Goal: Task Accomplishment & Management: Complete application form

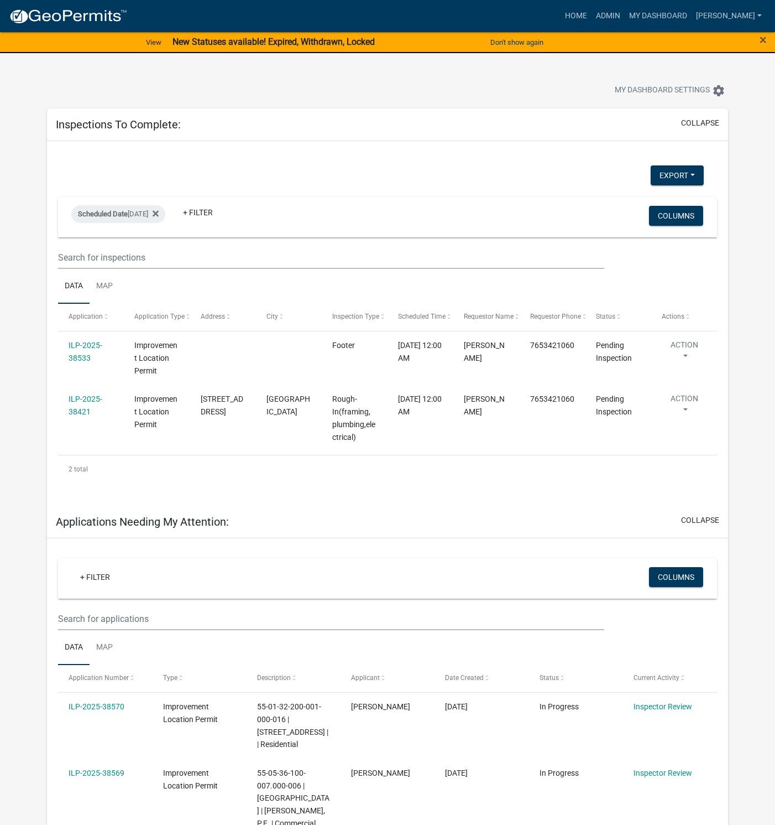
select select "1: 25"
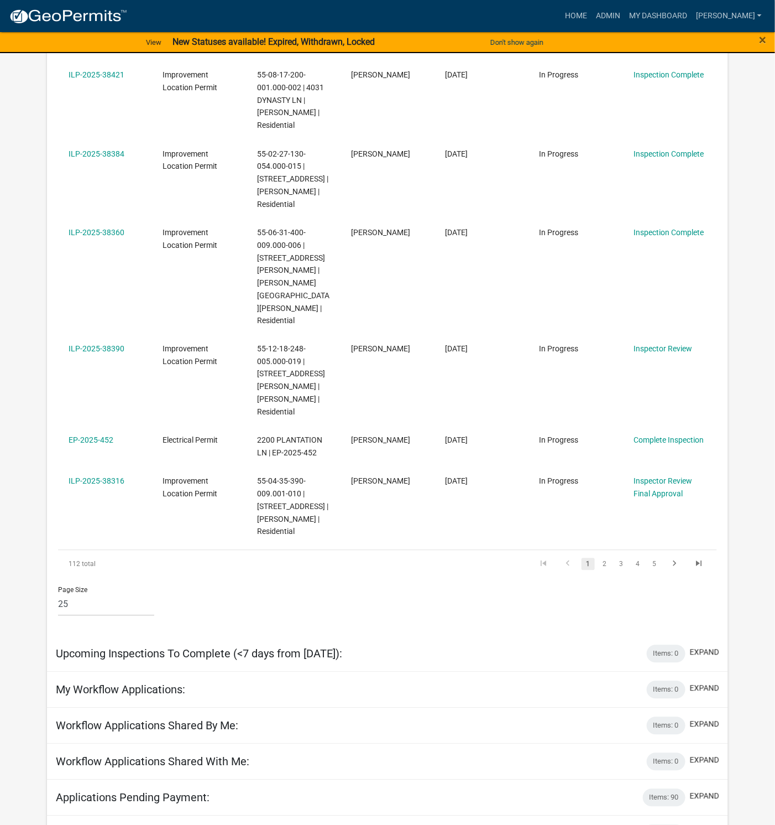
scroll to position [2001, 0]
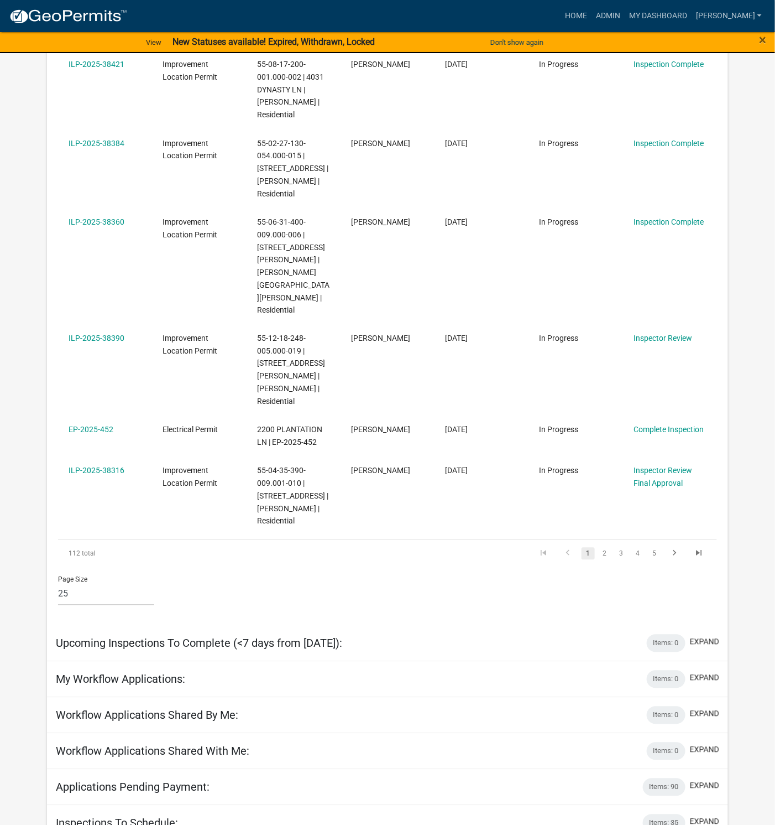
click at [108, 466] on link "ILP-2025-38316" at bounding box center [97, 470] width 56 height 9
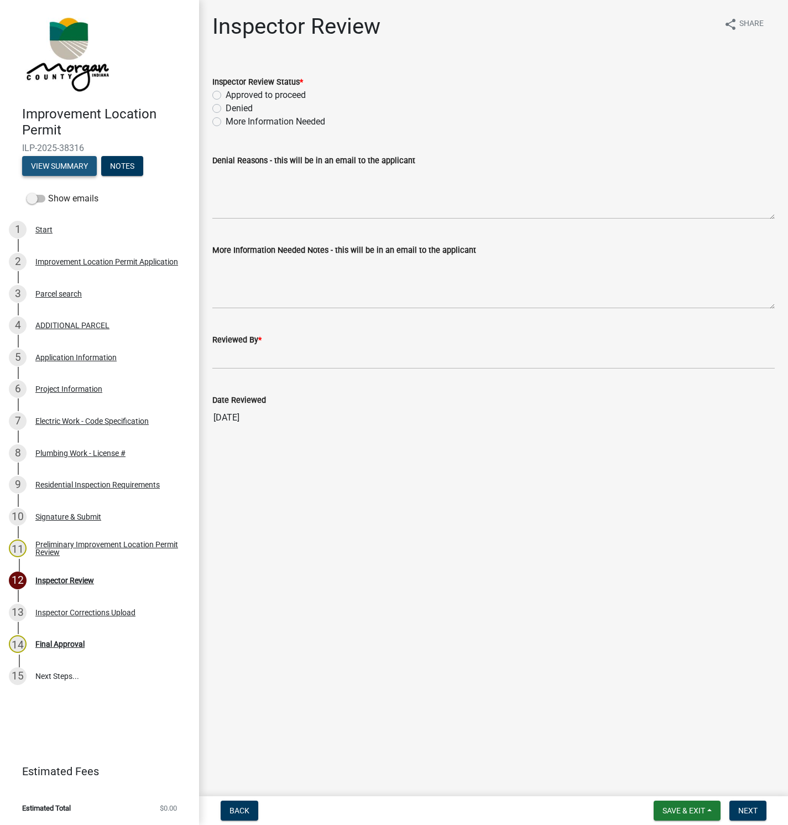
click at [58, 168] on button "View Summary" at bounding box center [59, 166] width 75 height 20
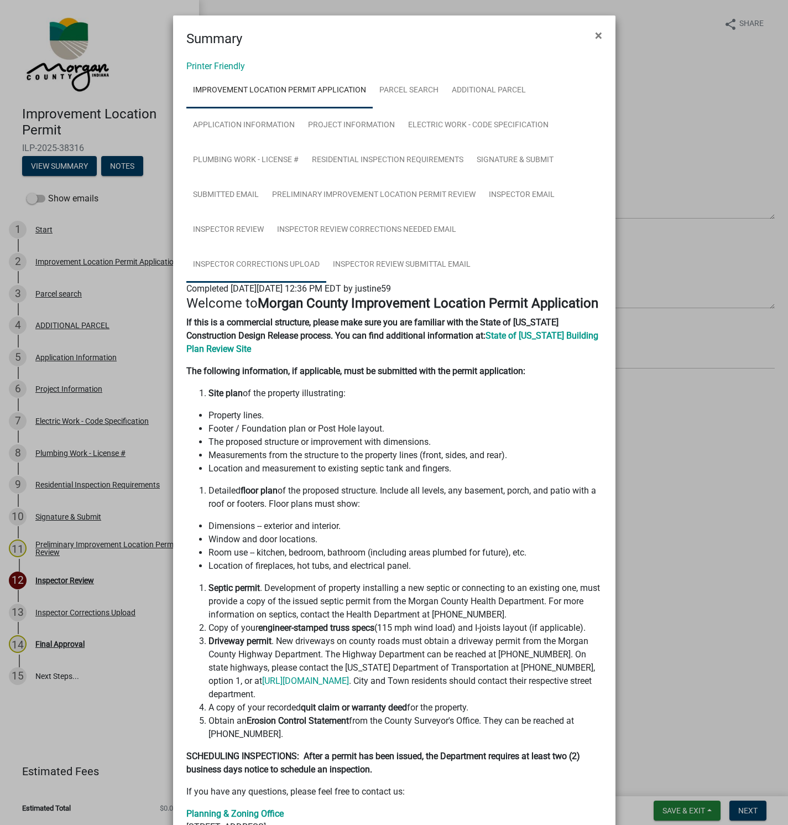
click at [326, 247] on link "Inspector Corrections Upload" at bounding box center [256, 264] width 140 height 35
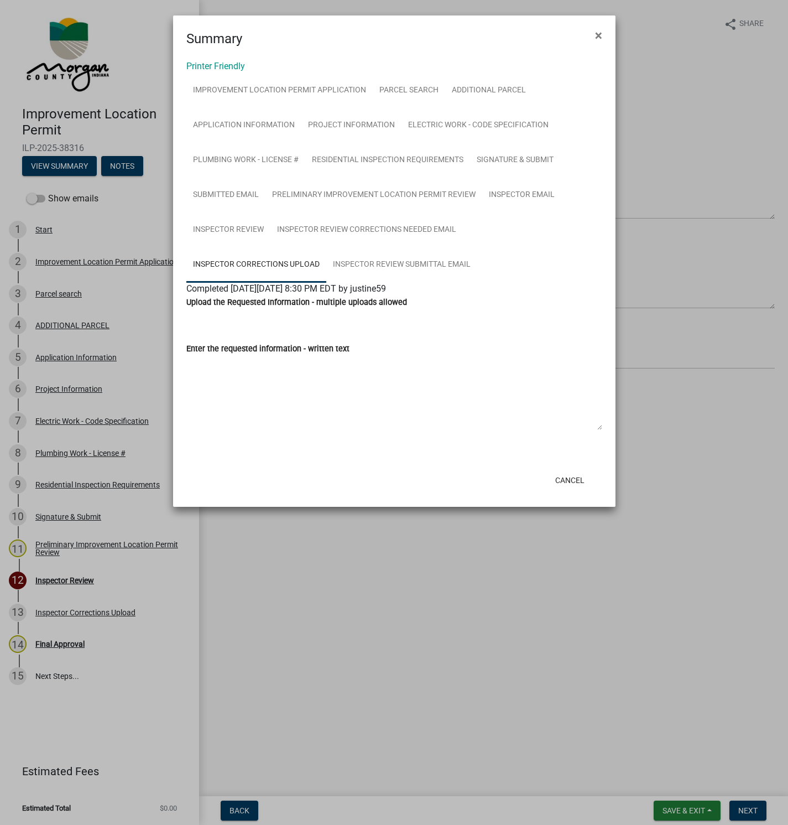
click at [59, 451] on ngb-modal-window "Summary × Printer Friendly Improvement Location Permit Application Parcel searc…" at bounding box center [394, 412] width 788 height 825
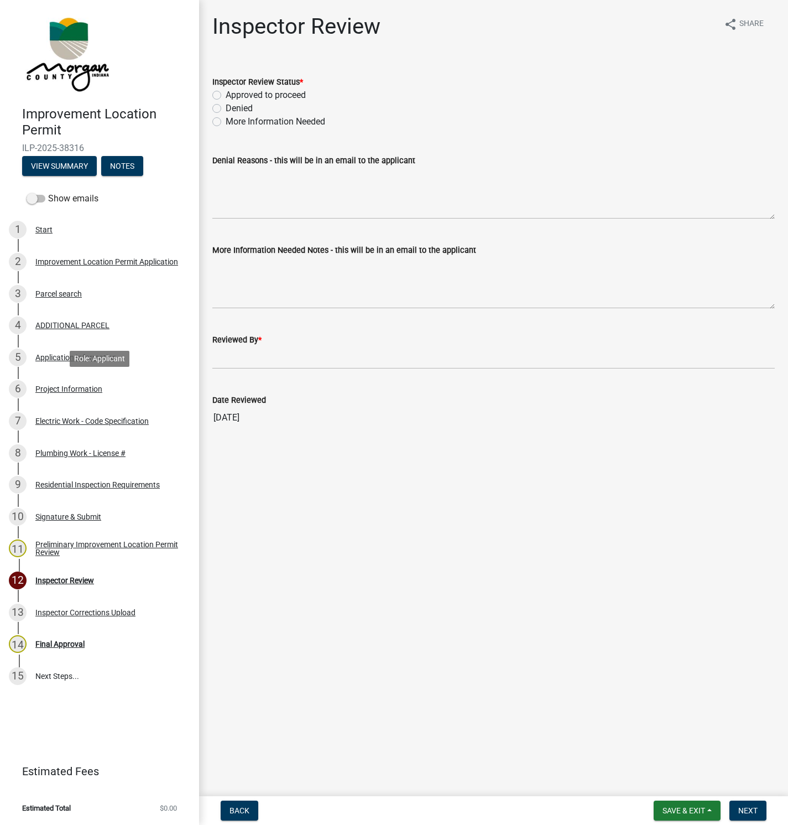
click at [53, 392] on div "Project Information" at bounding box center [68, 389] width 67 height 8
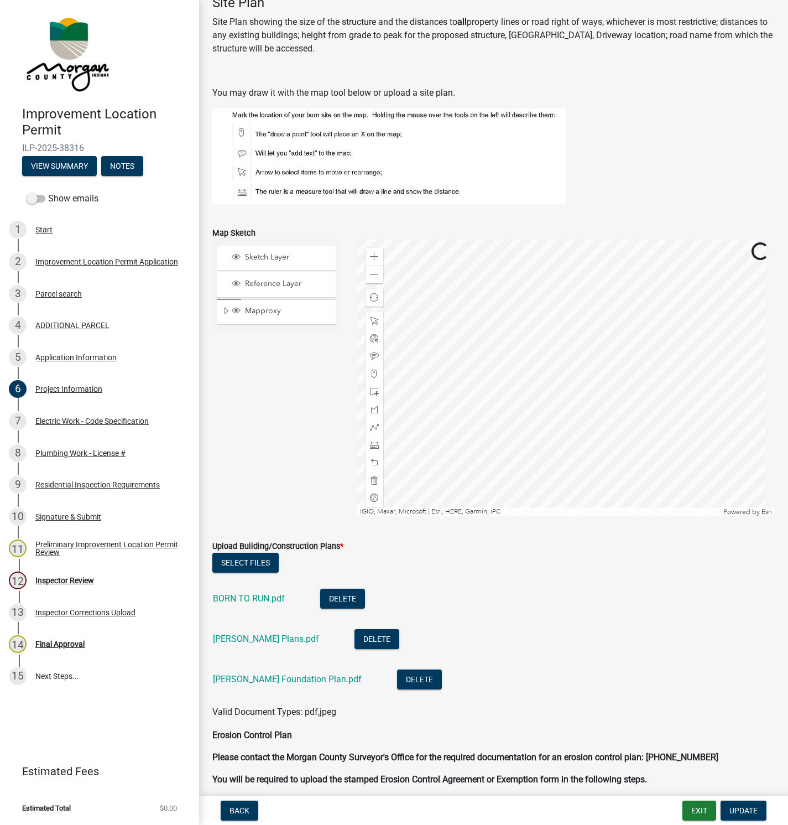
scroll to position [1908, 0]
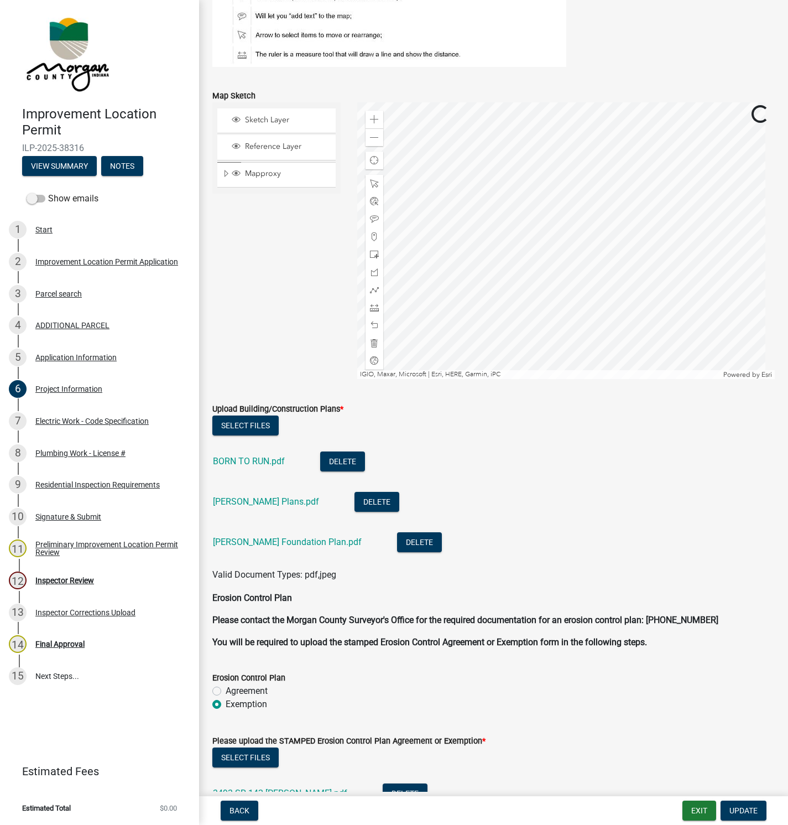
click at [254, 458] on link "BORN TO RUN.pdf" at bounding box center [249, 461] width 72 height 11
click at [54, 165] on button "View Summary" at bounding box center [59, 166] width 75 height 20
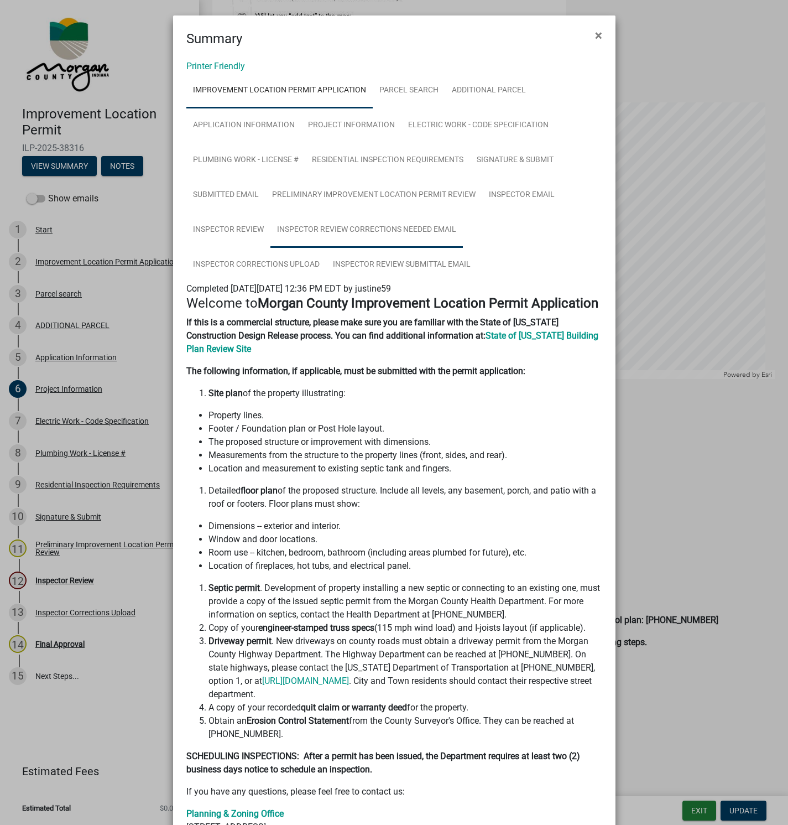
click at [384, 227] on link "Inspector Review Corrections Needed Email" at bounding box center [366, 229] width 192 height 35
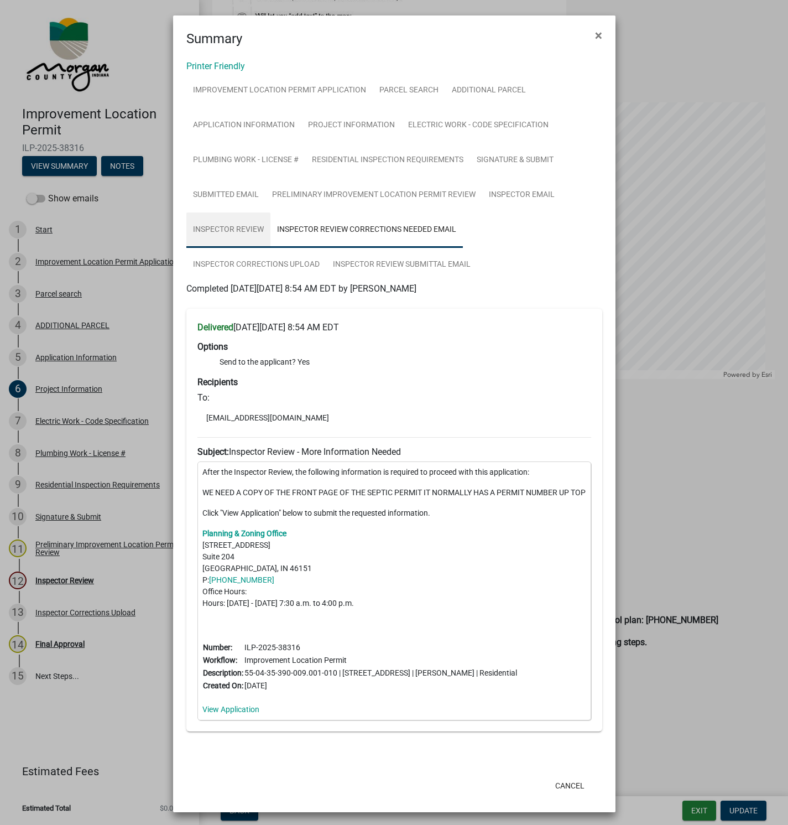
click at [228, 225] on link "Inspector Review" at bounding box center [228, 229] width 84 height 35
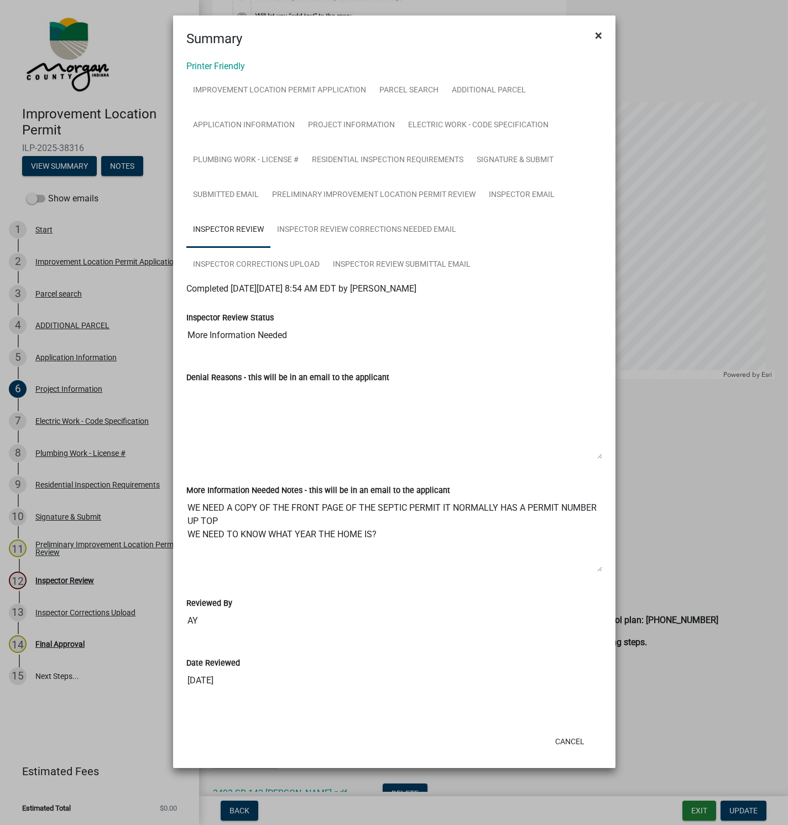
click at [601, 32] on span "×" at bounding box center [598, 35] width 7 height 15
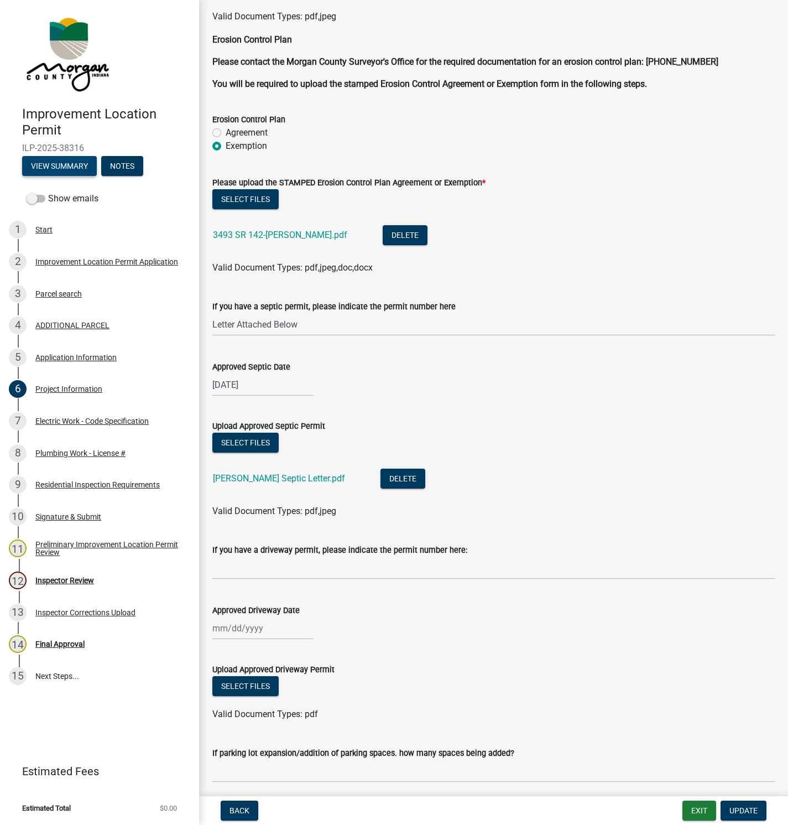
scroll to position [2489, 0]
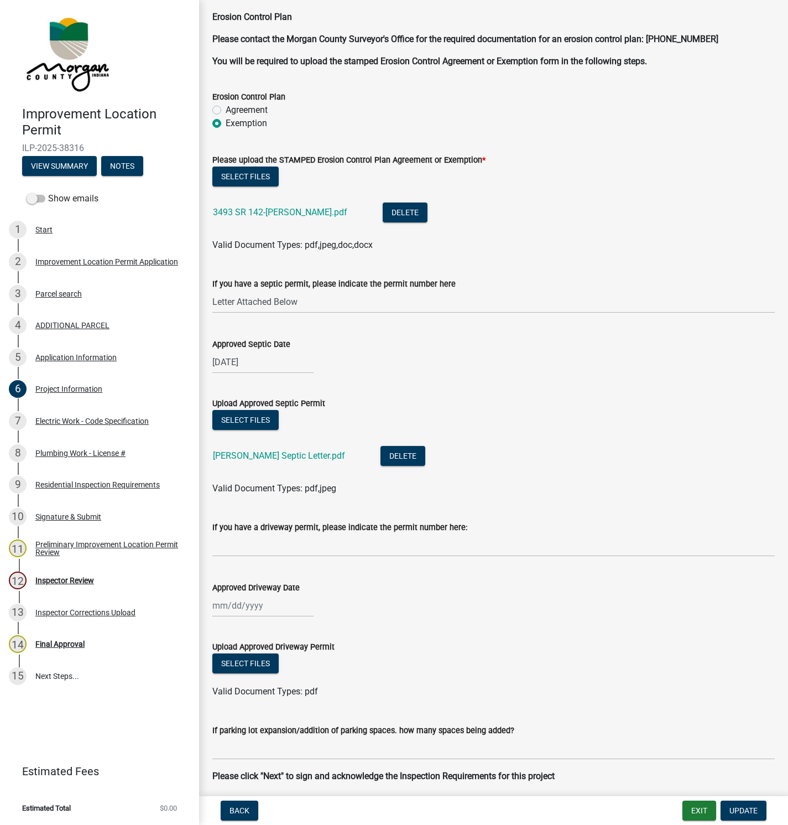
click at [251, 452] on link "[PERSON_NAME] Septic Letter.pdf" at bounding box center [279, 455] width 132 height 11
click at [71, 640] on div "Final Approval" at bounding box center [59, 644] width 49 height 8
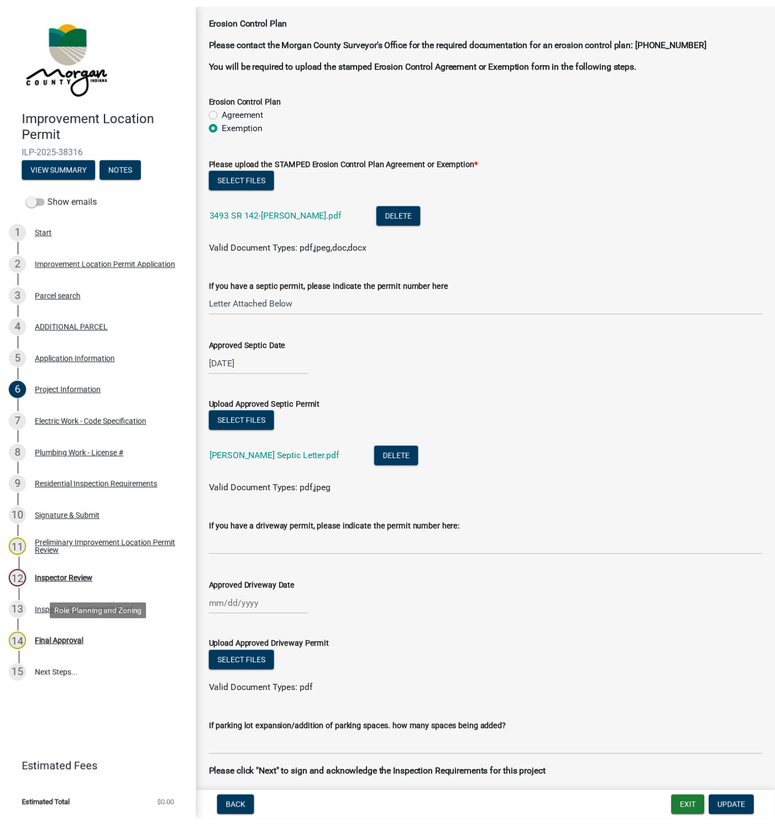
scroll to position [0, 0]
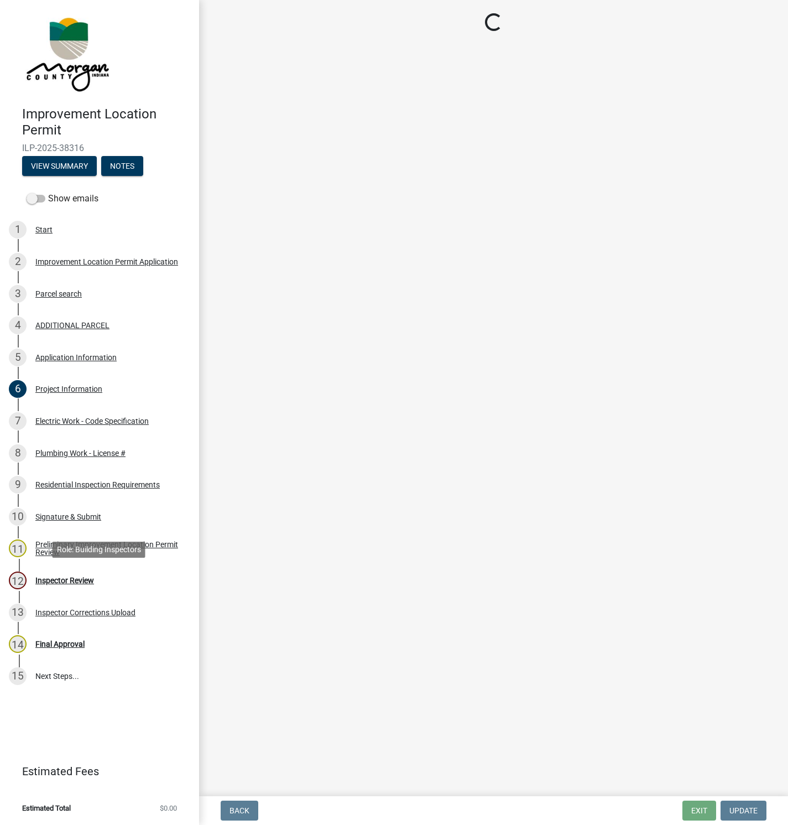
click at [71, 576] on div "Inspector Review" at bounding box center [64, 580] width 59 height 8
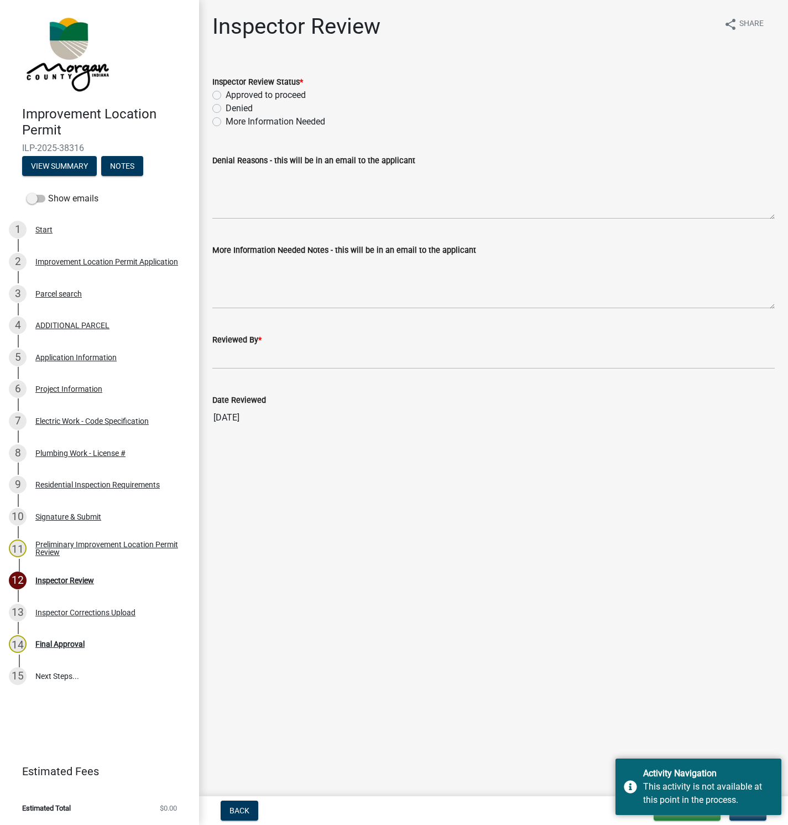
click at [226, 92] on label "Approved to proceed" at bounding box center [266, 94] width 80 height 13
click at [226, 92] on input "Approved to proceed" at bounding box center [229, 91] width 7 height 7
radio input "true"
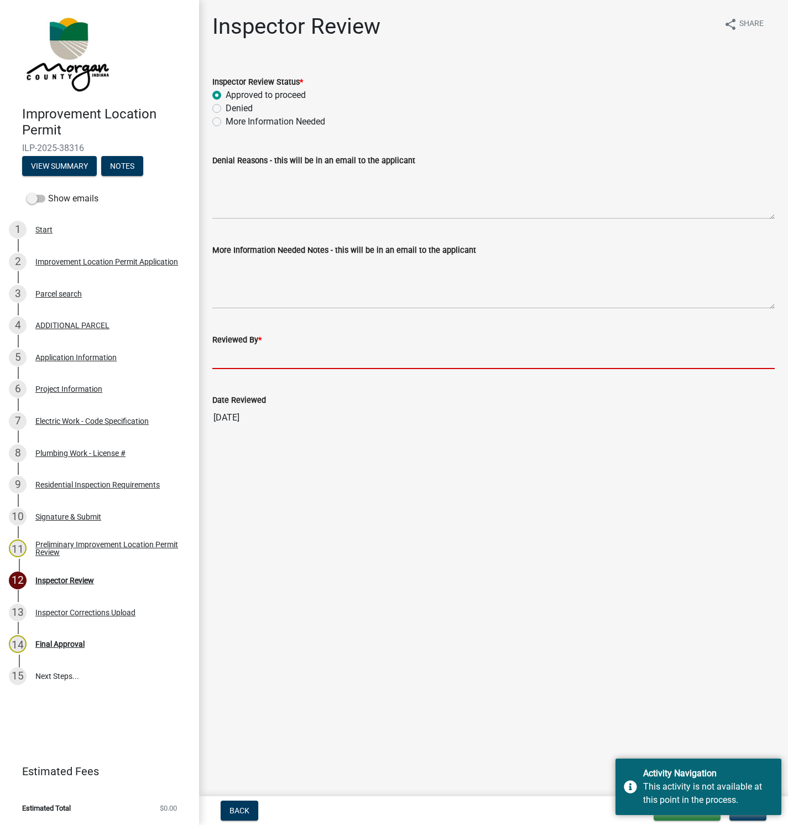
drag, startPoint x: 231, startPoint y: 359, endPoint x: 238, endPoint y: 387, distance: 28.4
click at [231, 359] on input "Reviewed By *" at bounding box center [493, 357] width 562 height 23
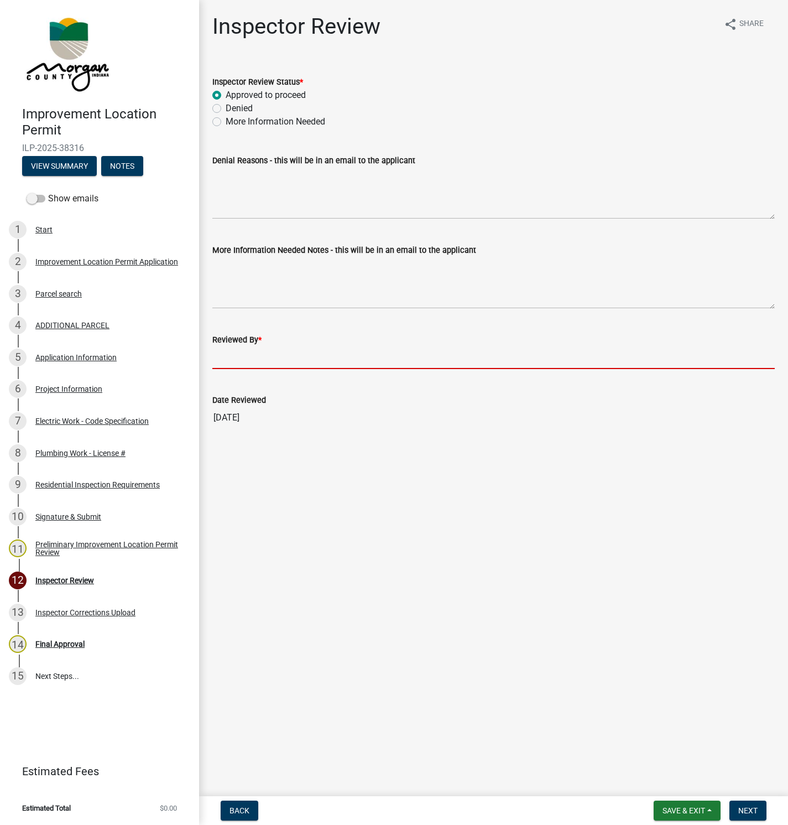
type input "[PERSON_NAME]"
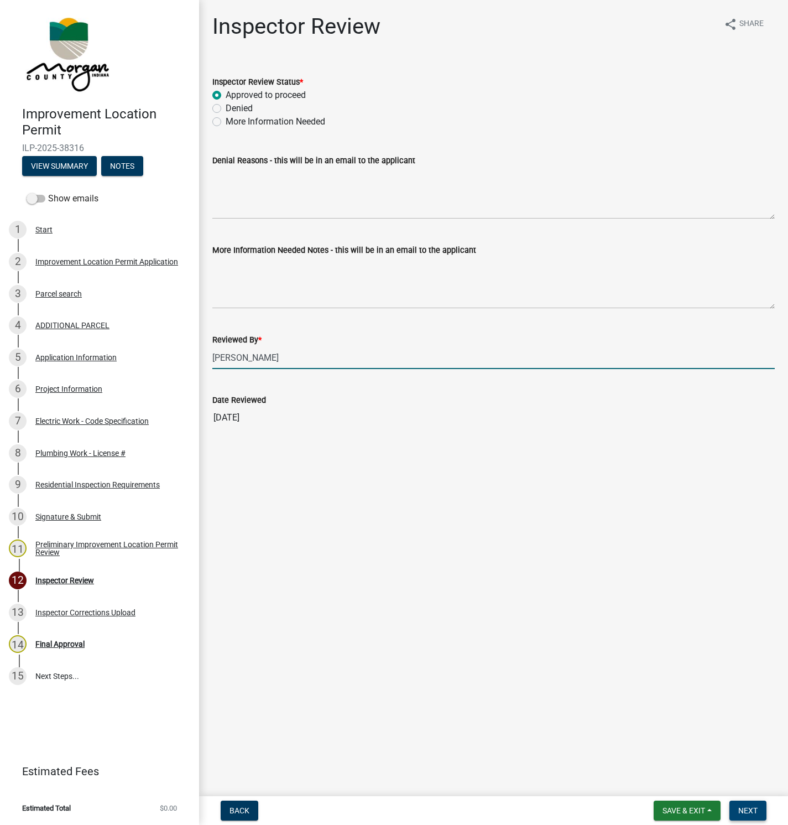
click at [746, 807] on span "Next" at bounding box center [747, 810] width 19 height 9
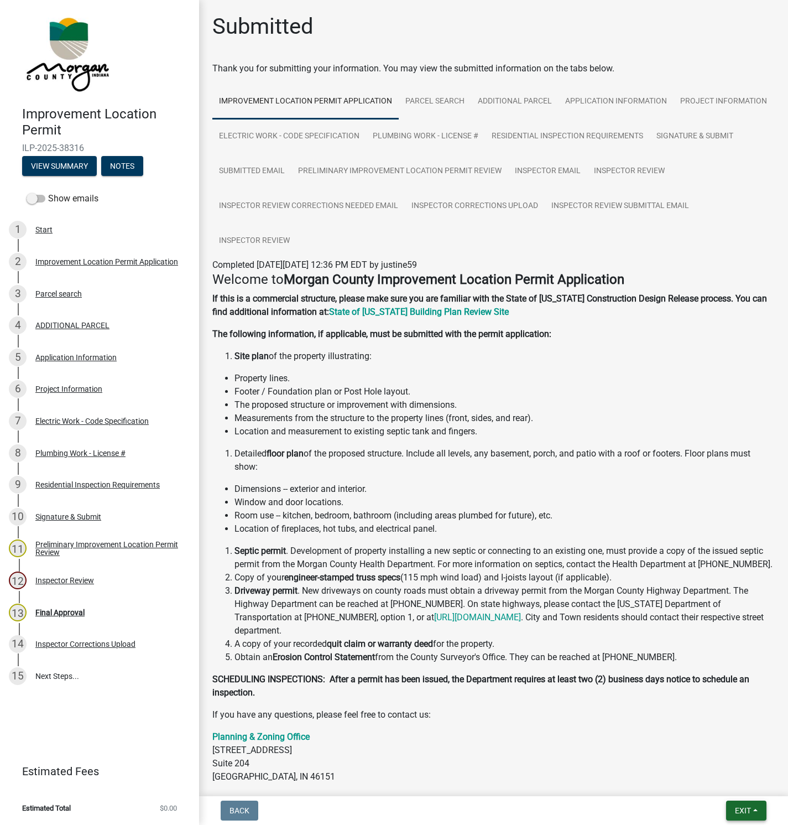
click at [738, 806] on span "Exit" at bounding box center [743, 810] width 16 height 9
click at [711, 785] on button "Save & Exit" at bounding box center [722, 782] width 88 height 27
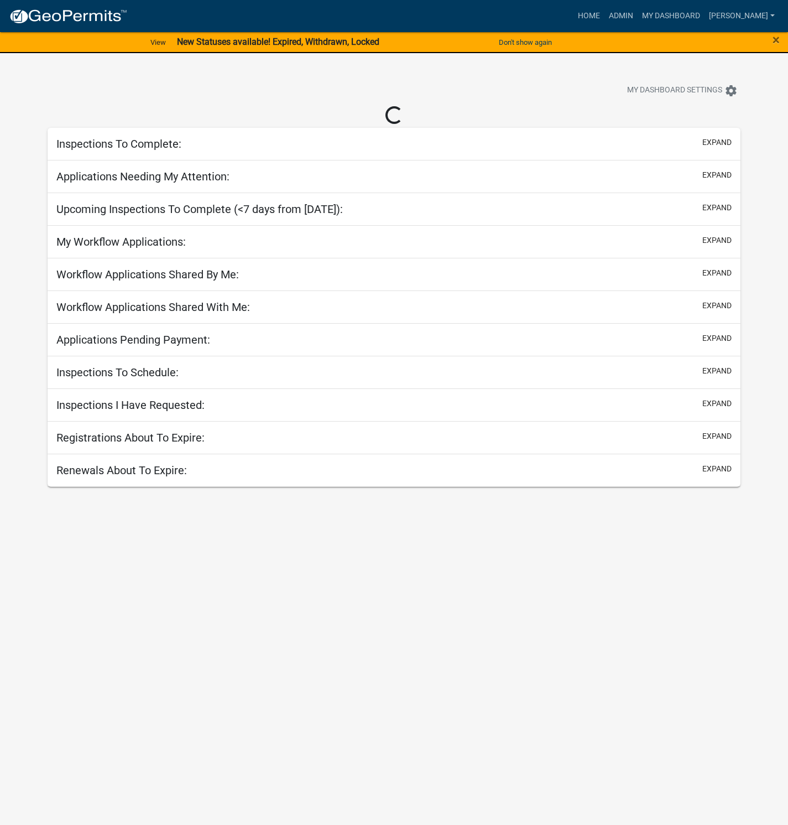
select select "1: 25"
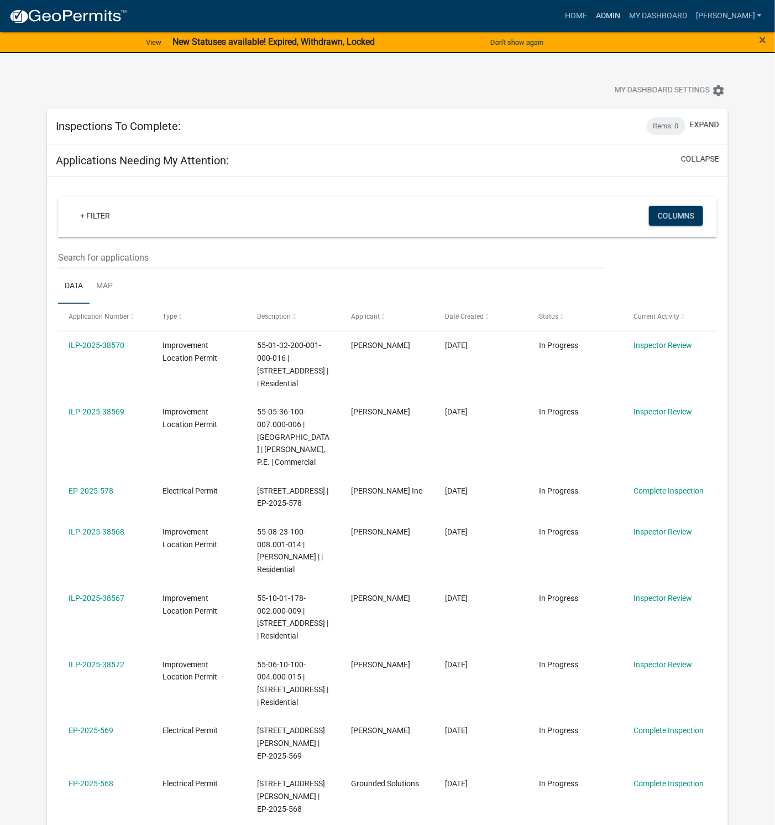
click at [625, 12] on link "Admin" at bounding box center [608, 16] width 33 height 21
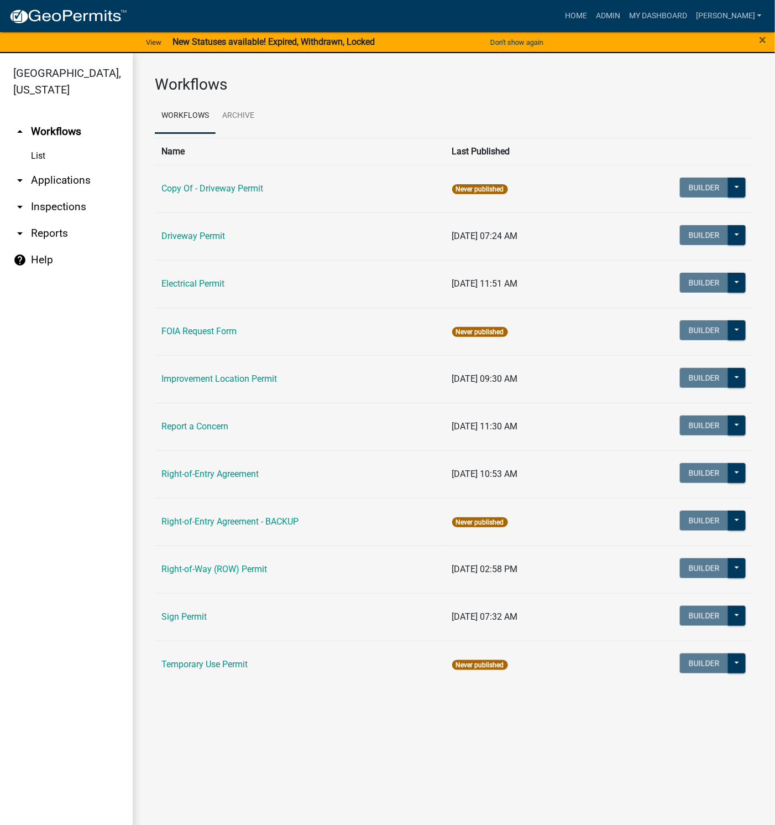
click at [41, 206] on link "arrow_drop_down Inspections" at bounding box center [66, 207] width 133 height 27
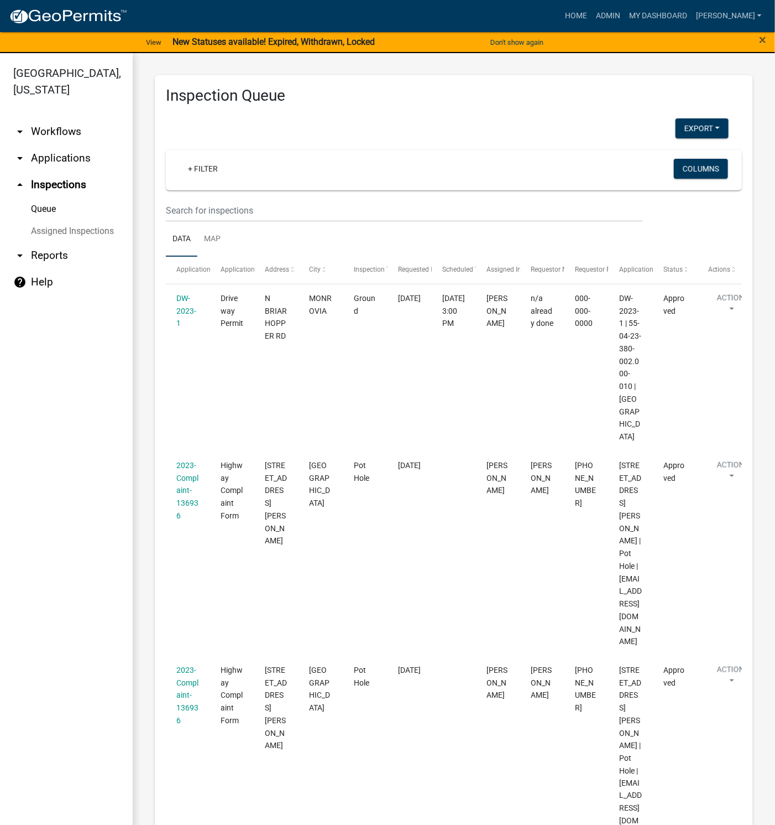
click at [55, 154] on link "arrow_drop_down Applications" at bounding box center [66, 158] width 133 height 27
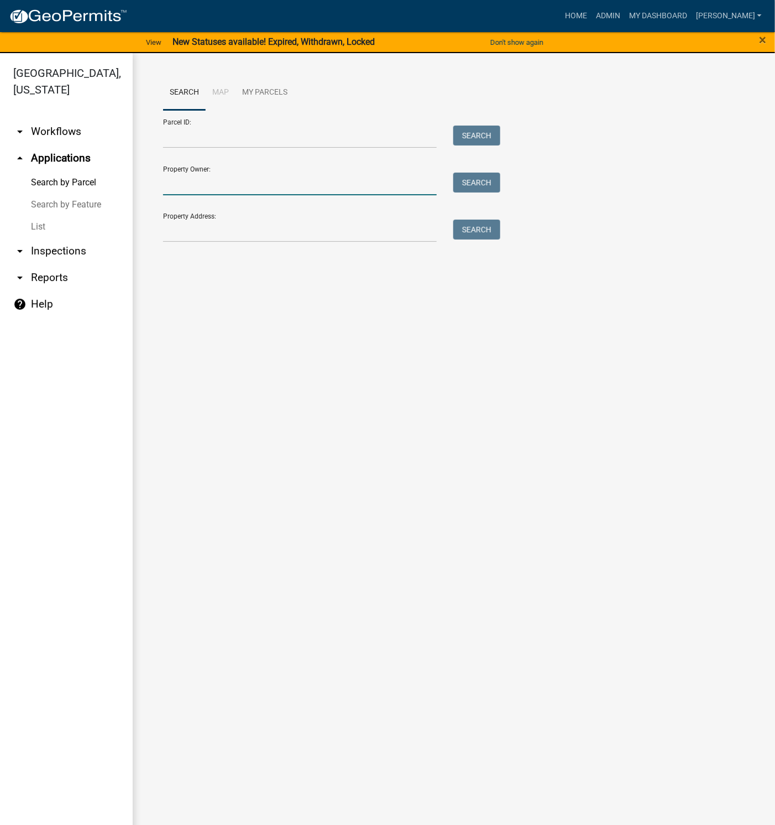
click at [188, 184] on input "Property Owner:" at bounding box center [300, 184] width 274 height 23
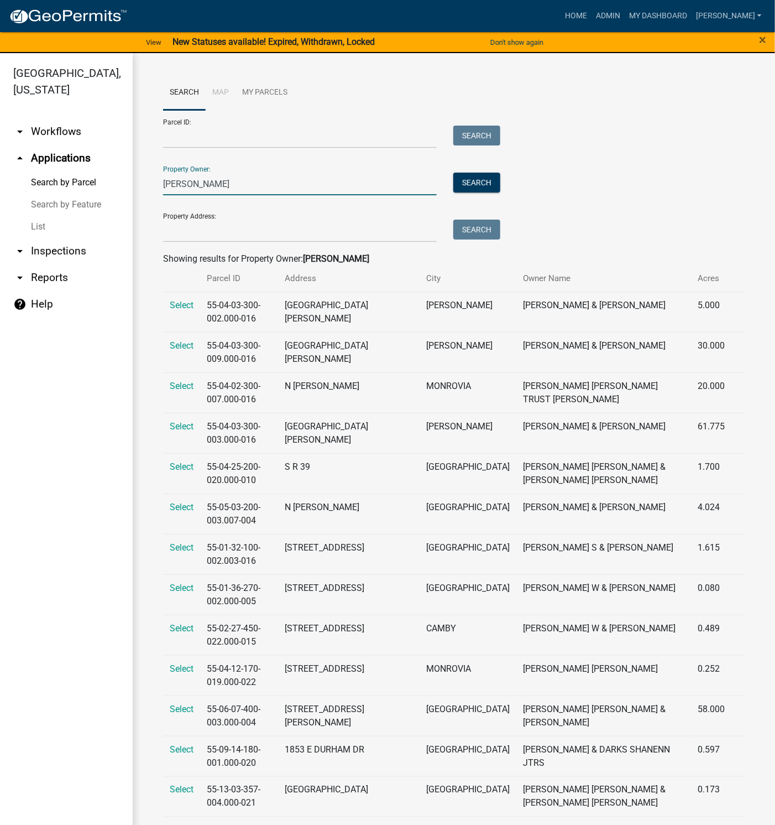
type input "[PERSON_NAME]"
drag, startPoint x: 638, startPoint y: 15, endPoint x: 638, endPoint y: 110, distance: 94.6
click at [625, 15] on link "Admin" at bounding box center [608, 16] width 33 height 21
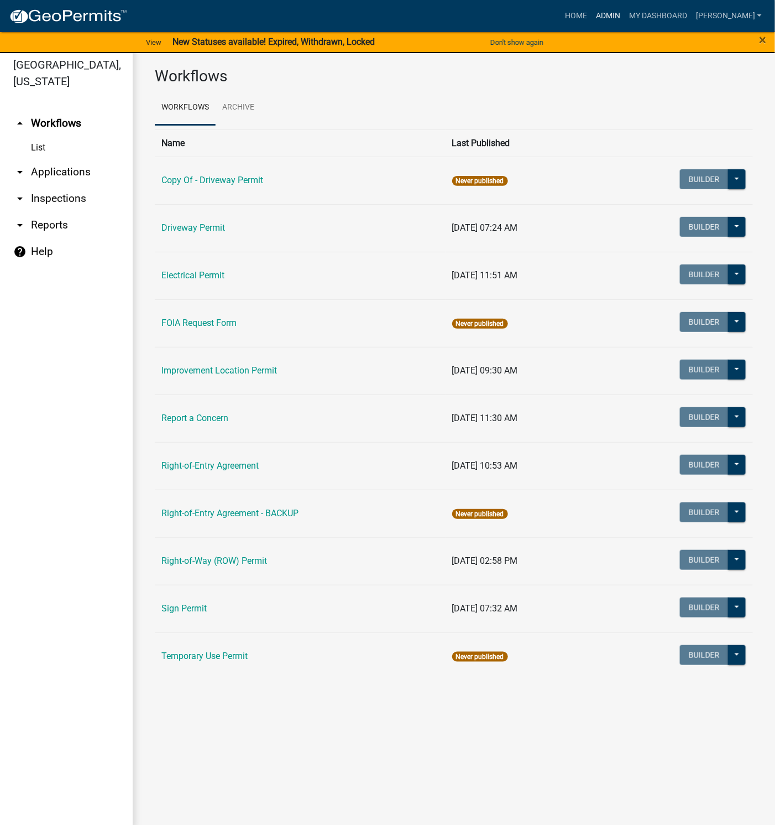
scroll to position [13, 0]
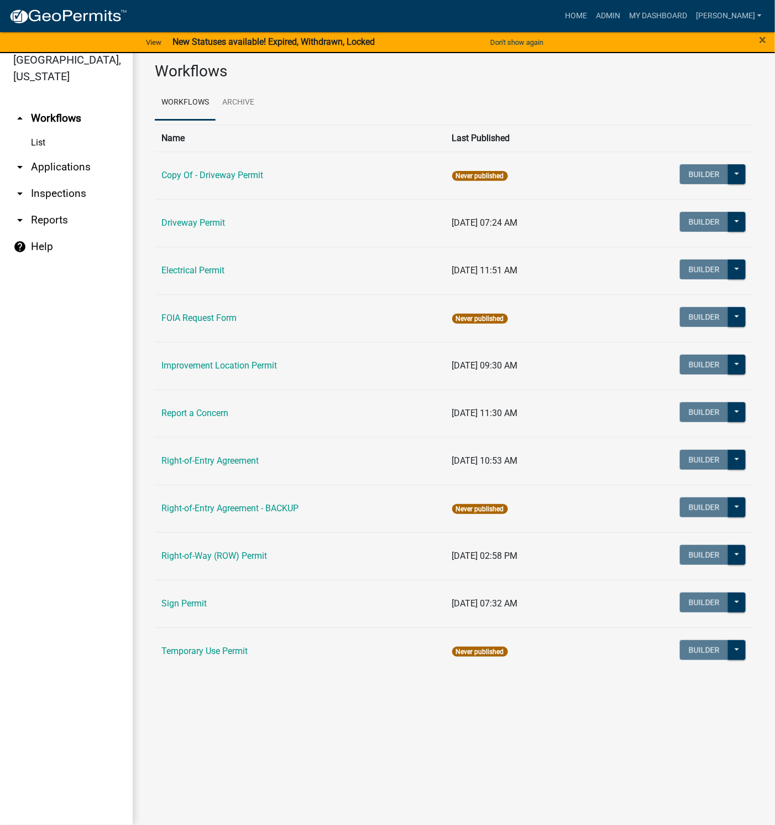
click at [209, 361] on link "Improvement Location Permit" at bounding box center [219, 365] width 116 height 11
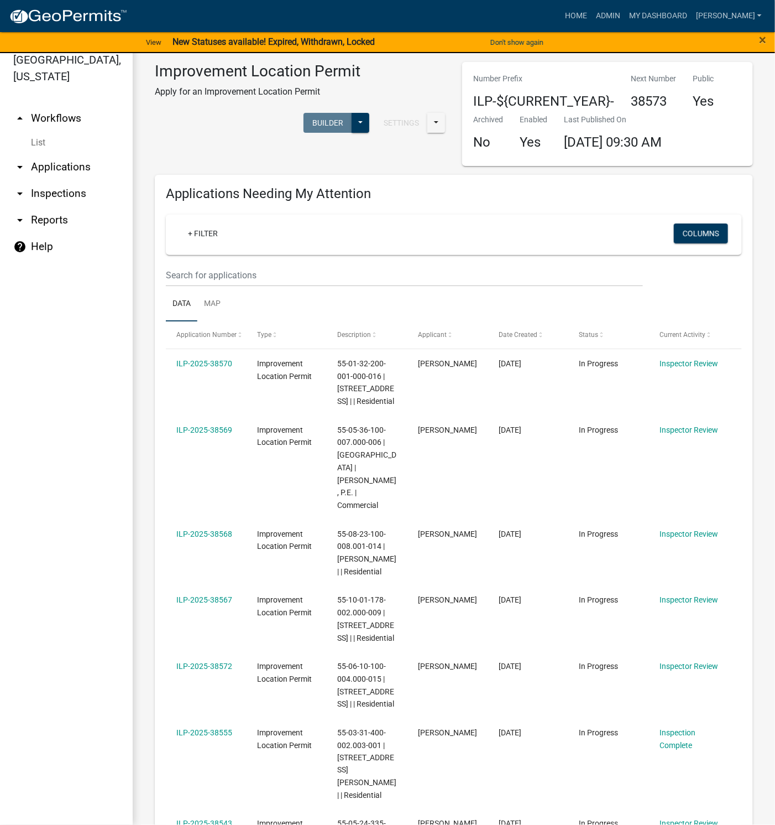
drag, startPoint x: 69, startPoint y: 165, endPoint x: 68, endPoint y: 171, distance: 6.1
click at [69, 165] on link "arrow_drop_down Applications" at bounding box center [66, 167] width 133 height 27
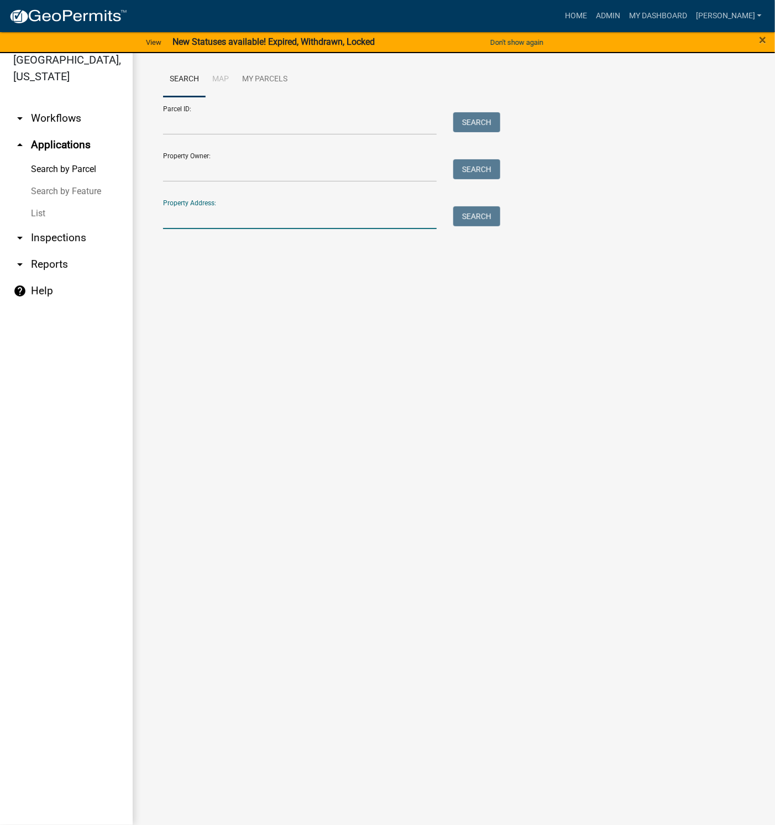
click at [212, 217] on input "Property Address:" at bounding box center [300, 217] width 274 height 23
type input "pinto"
click at [484, 218] on button "Search" at bounding box center [476, 216] width 47 height 20
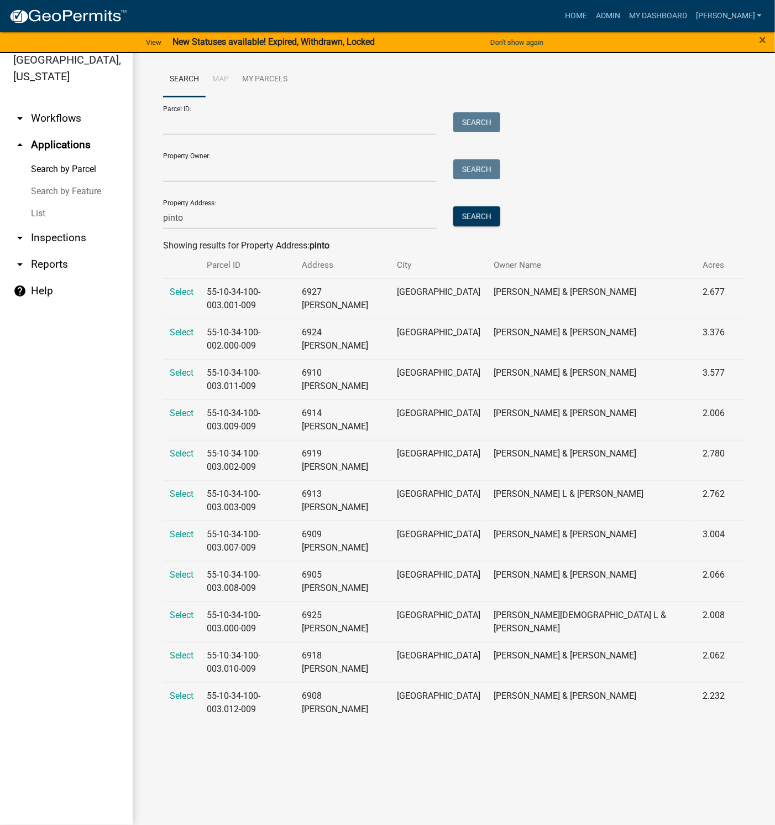
click at [181, 448] on span "Select" at bounding box center [182, 453] width 24 height 11
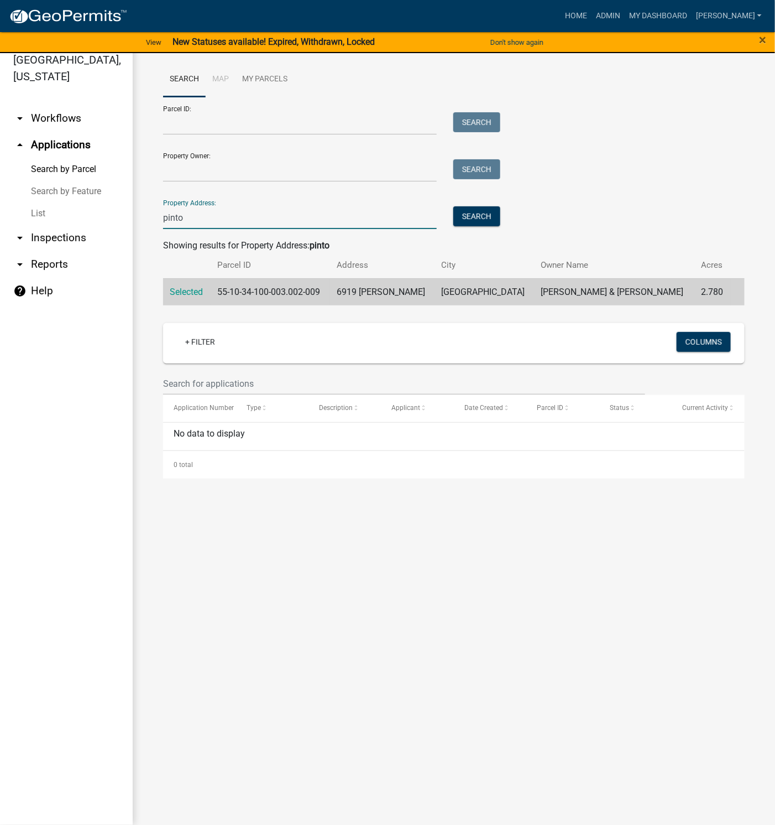
drag, startPoint x: 208, startPoint y: 214, endPoint x: 103, endPoint y: 221, distance: 105.3
click at [103, 221] on div "[GEOGRAPHIC_DATA], [US_STATE] arrow_drop_down Workflows List arrow_drop_up Appl…" at bounding box center [387, 432] width 775 height 785
click at [226, 123] on input "Parcel ID:" at bounding box center [300, 123] width 274 height 23
paste input "55-10-34-100-002.000-009"
drag, startPoint x: 487, startPoint y: 124, endPoint x: 533, endPoint y: 178, distance: 70.6
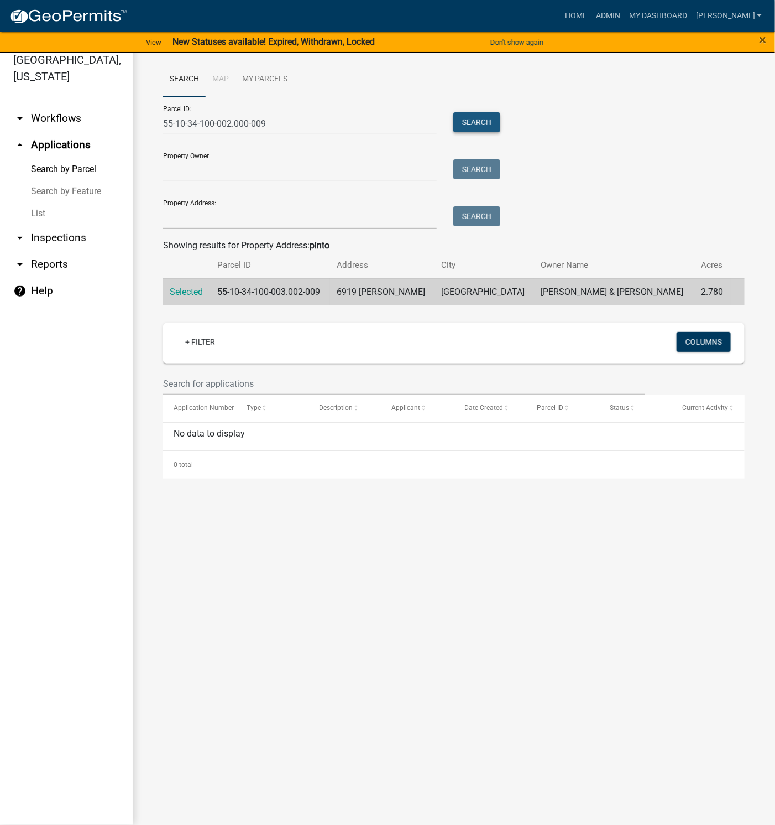
click at [487, 122] on button "Search" at bounding box center [476, 122] width 47 height 20
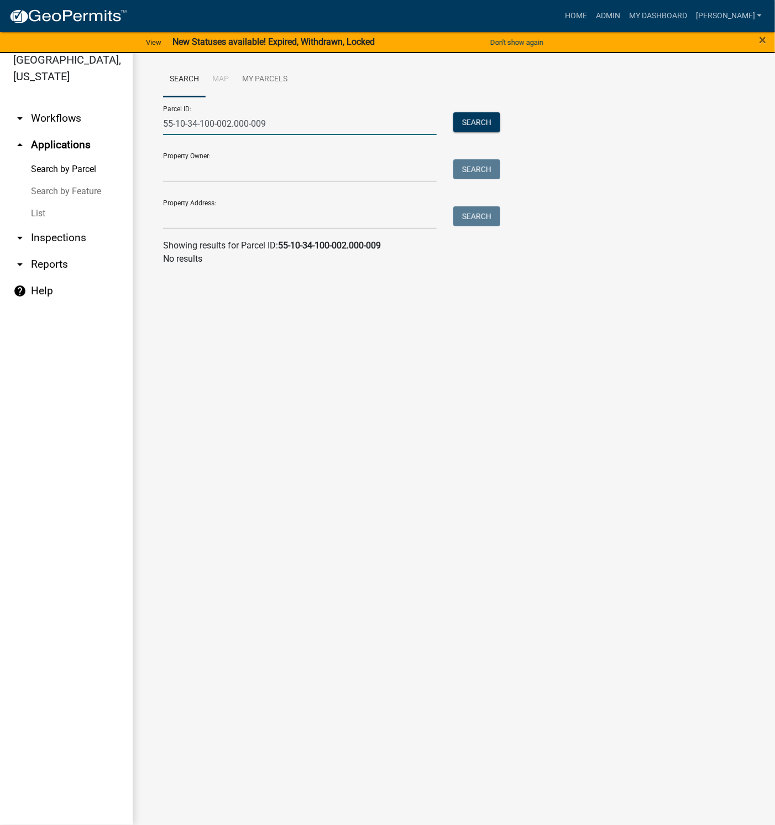
click at [179, 127] on input "55-10-34-100-002.000-009" at bounding box center [300, 123] width 274 height 23
type input "55-10-34-100-002.000-009"
click at [470, 114] on button "Search" at bounding box center [476, 122] width 47 height 20
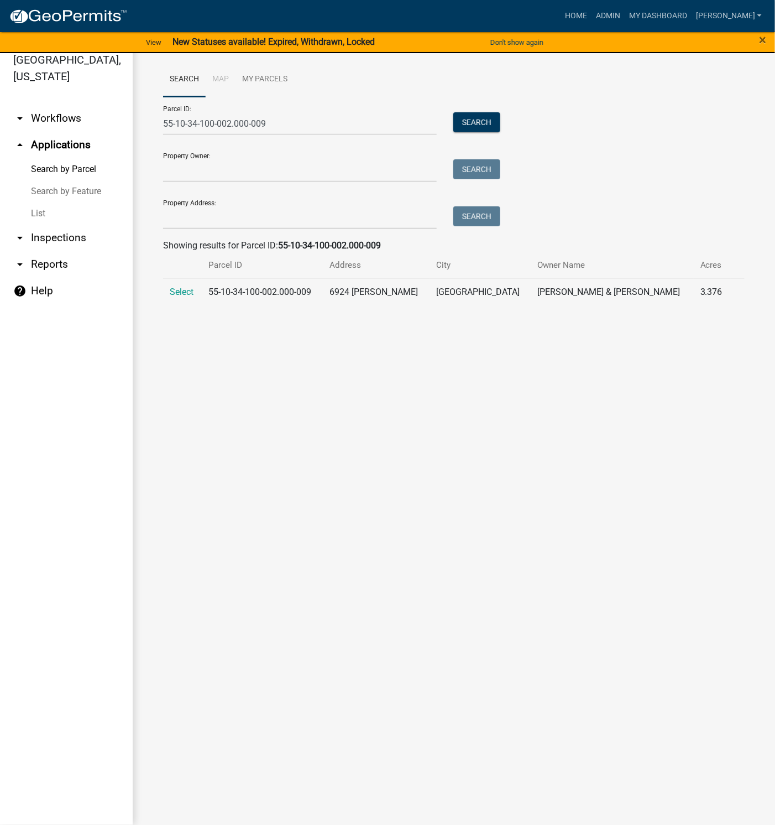
click at [183, 294] on span "Select" at bounding box center [182, 291] width 24 height 11
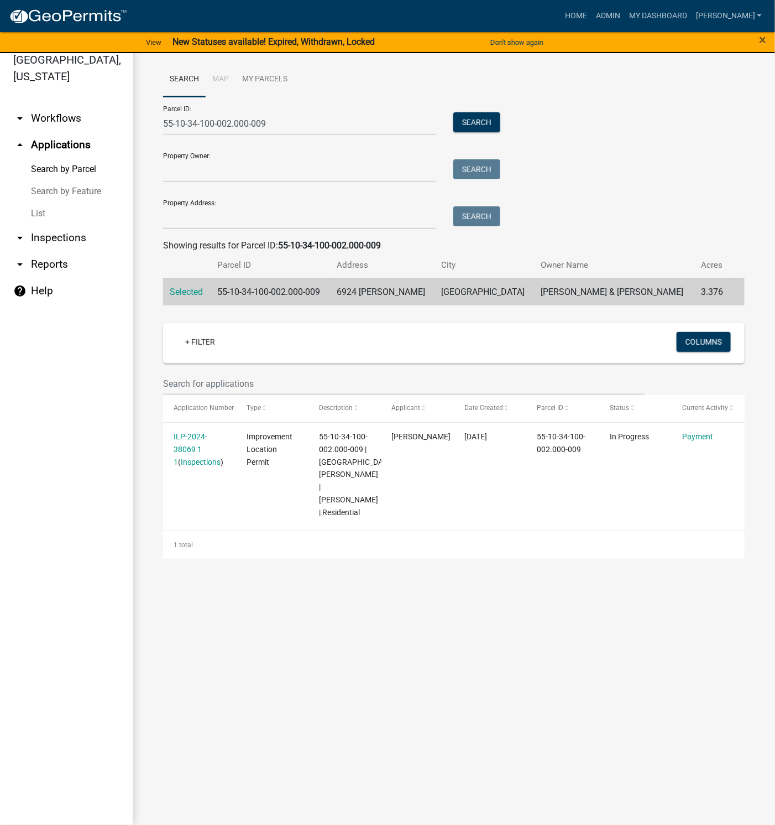
click at [186, 449] on link "ILP-2024-38069 1 1" at bounding box center [191, 449] width 34 height 34
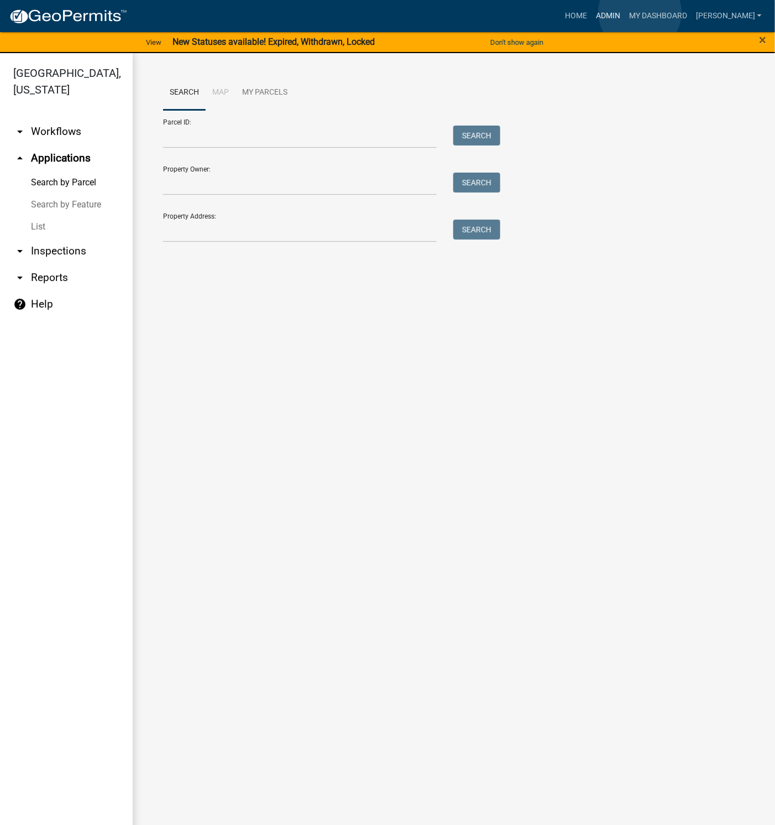
click at [625, 12] on link "Admin" at bounding box center [608, 16] width 33 height 21
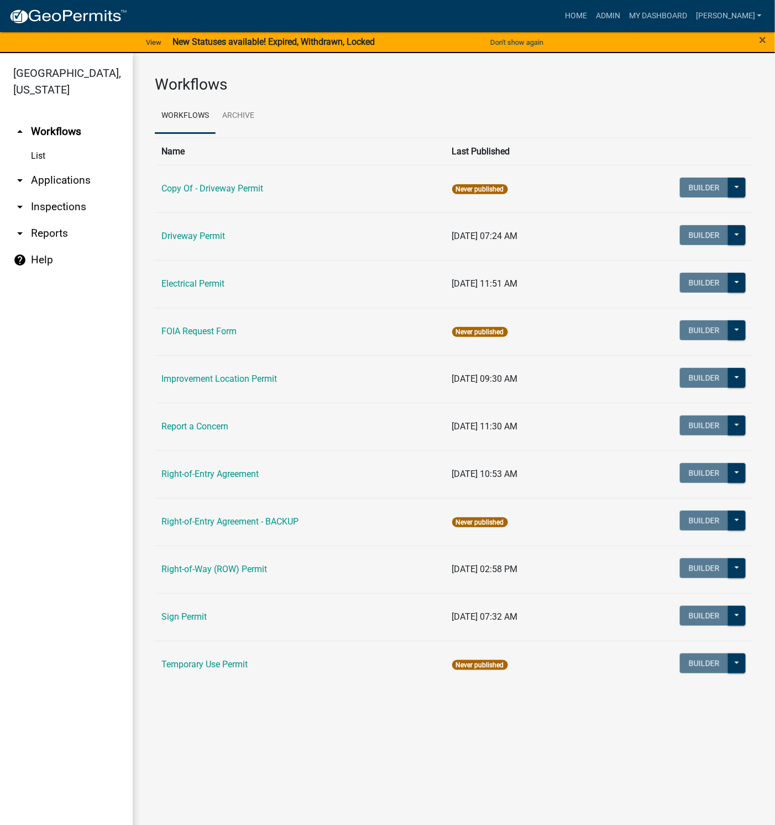
click at [234, 372] on td "Improvement Location Permit" at bounding box center [300, 379] width 291 height 48
click at [232, 379] on link "Improvement Location Permit" at bounding box center [219, 378] width 116 height 11
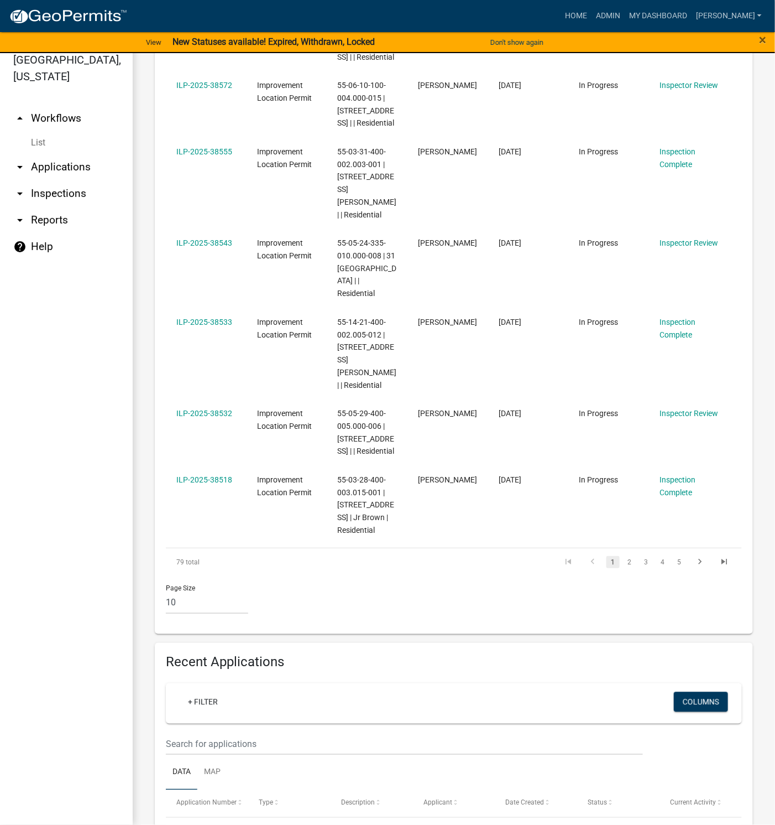
scroll to position [913, 0]
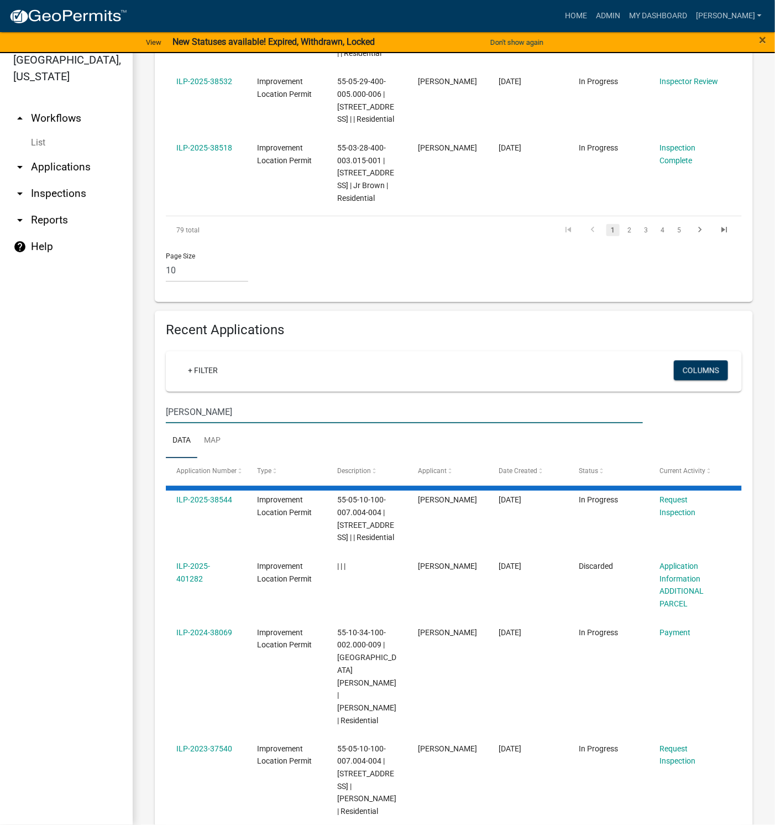
scroll to position [874, 0]
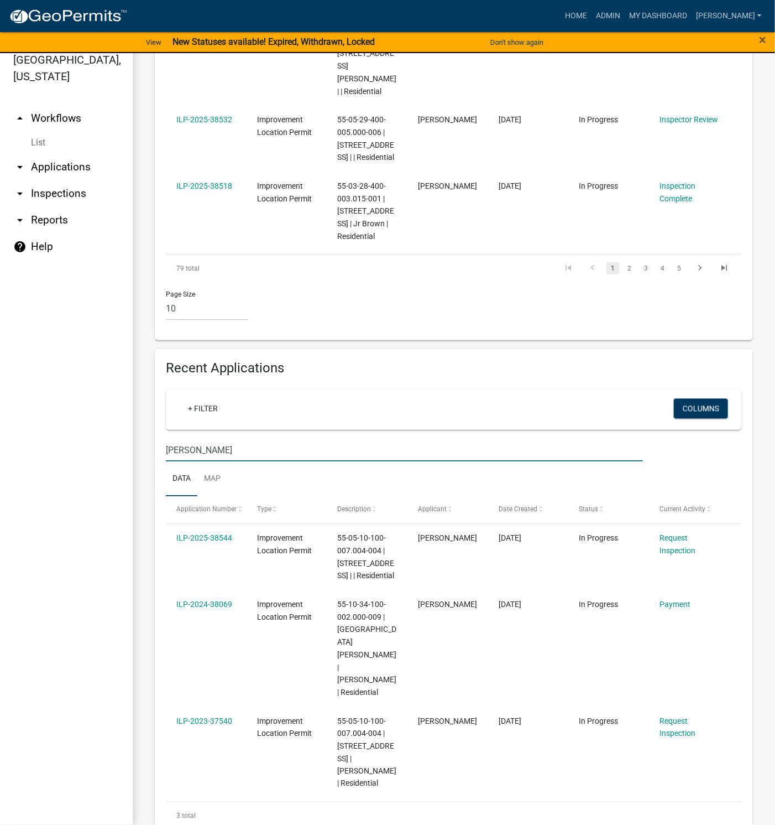
type input "[PERSON_NAME]"
click at [211, 601] on link "ILP-2024-38069" at bounding box center [204, 603] width 56 height 9
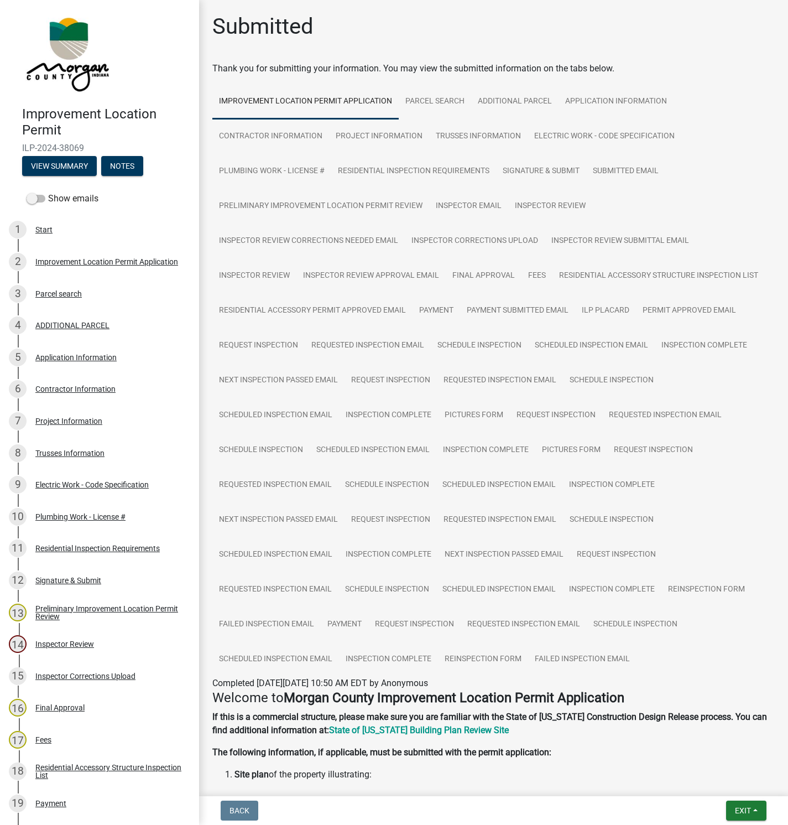
drag, startPoint x: 75, startPoint y: 390, endPoint x: 77, endPoint y: 398, distance: 7.9
click at [75, 390] on div "Contractor Information" at bounding box center [75, 389] width 80 height 8
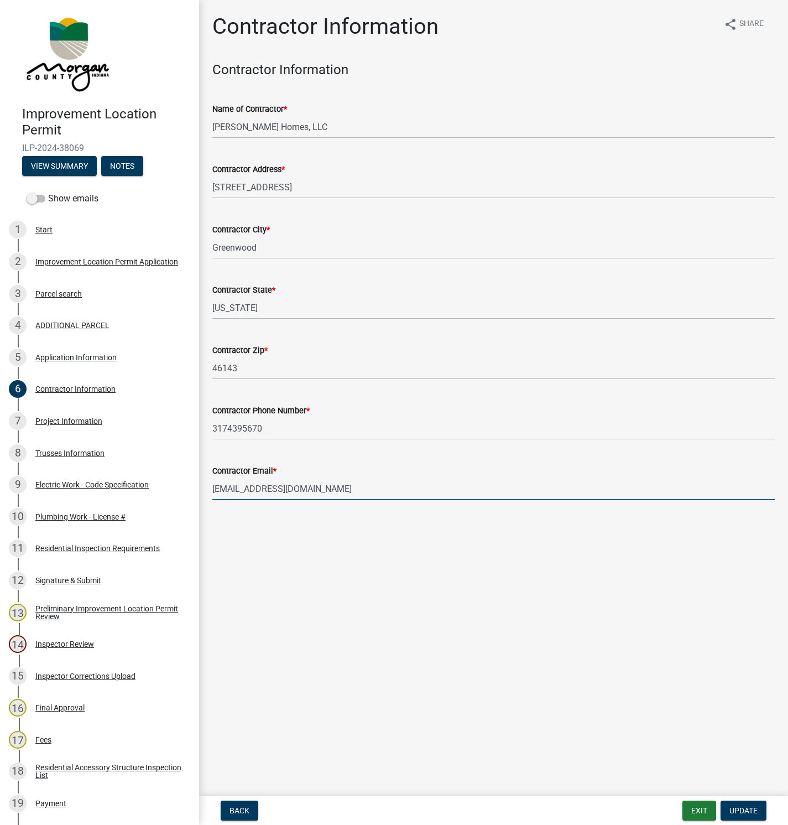
drag, startPoint x: 327, startPoint y: 488, endPoint x: 206, endPoint y: 490, distance: 121.1
click at [206, 490] on div "Contractor Email * [EMAIL_ADDRESS][DOMAIN_NAME]" at bounding box center [493, 474] width 579 height 51
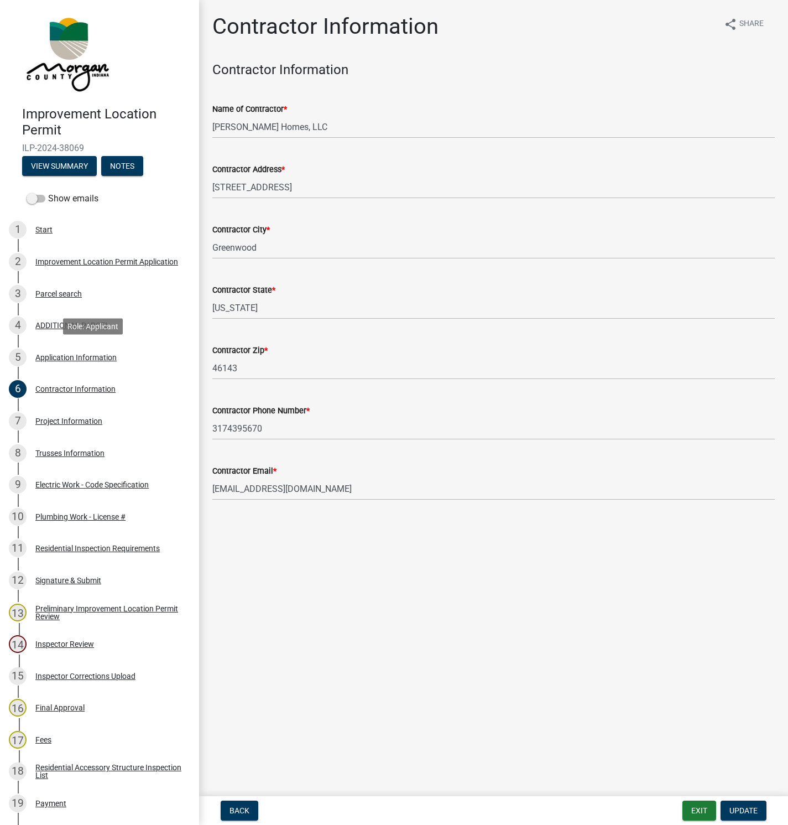
drag, startPoint x: 59, startPoint y: 355, endPoint x: 80, endPoint y: 361, distance: 21.7
click at [59, 355] on div "Application Information" at bounding box center [75, 357] width 81 height 8
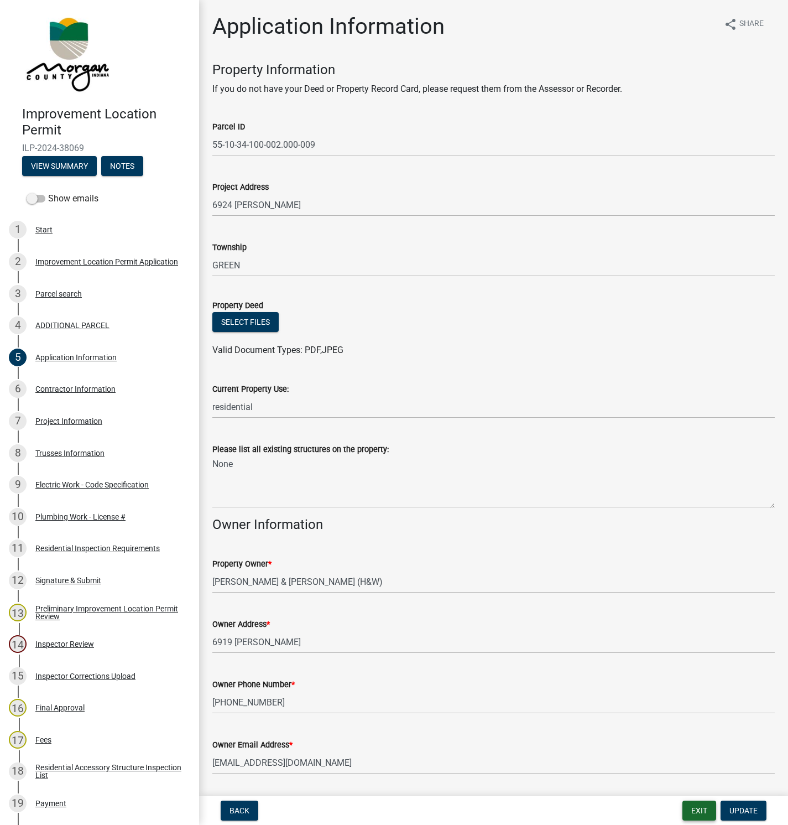
click at [702, 811] on button "Exit" at bounding box center [699, 810] width 34 height 20
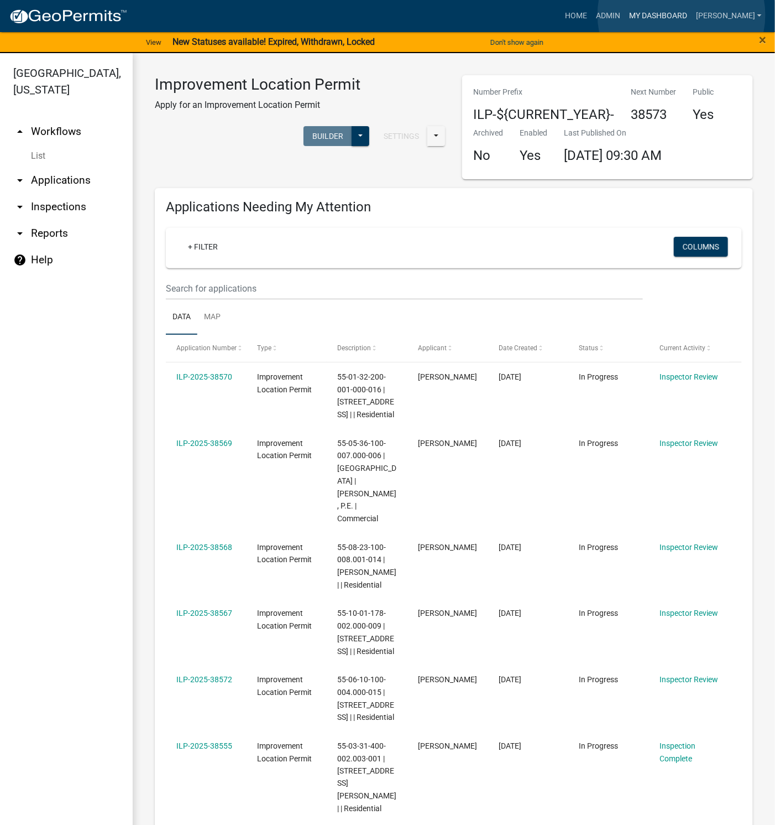
click at [682, 15] on link "My Dashboard" at bounding box center [658, 16] width 67 height 21
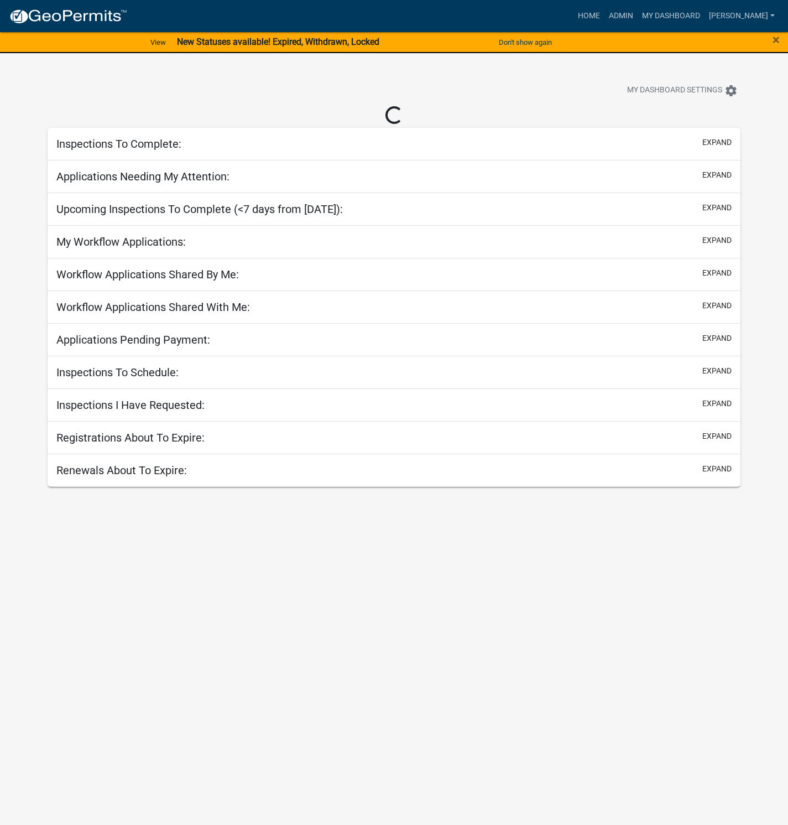
select select "1: 25"
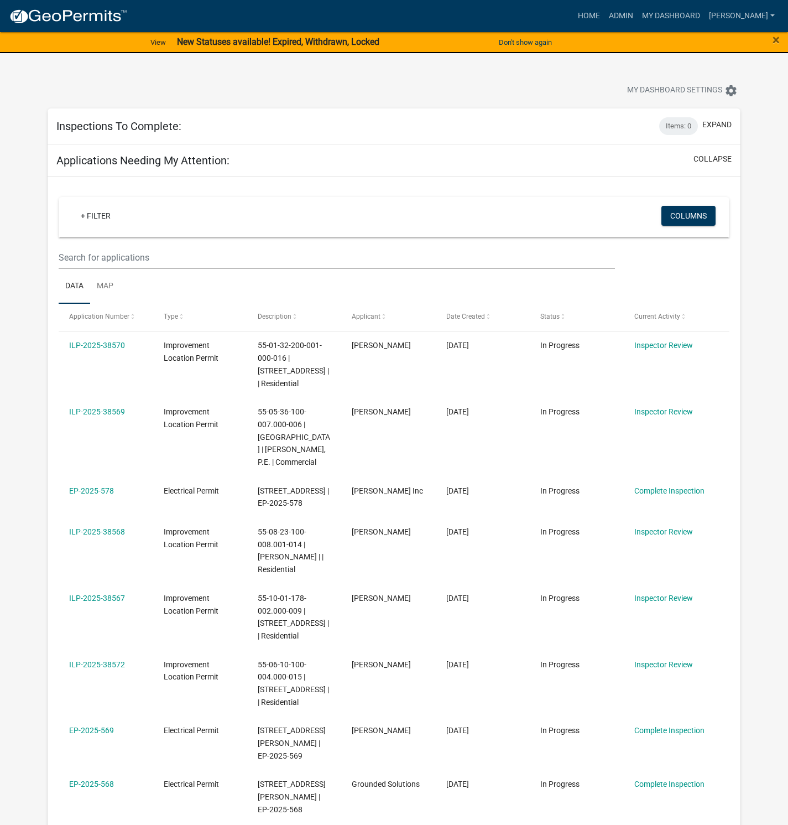
click at [705, 175] on div "Applications Needing My Attention: collapse" at bounding box center [394, 160] width 693 height 33
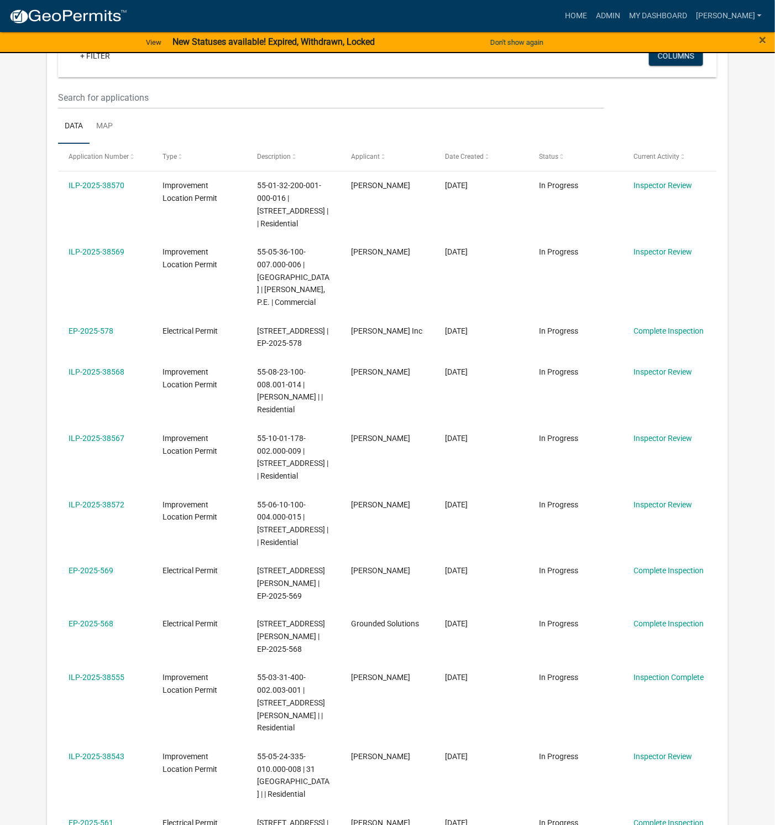
scroll to position [166, 0]
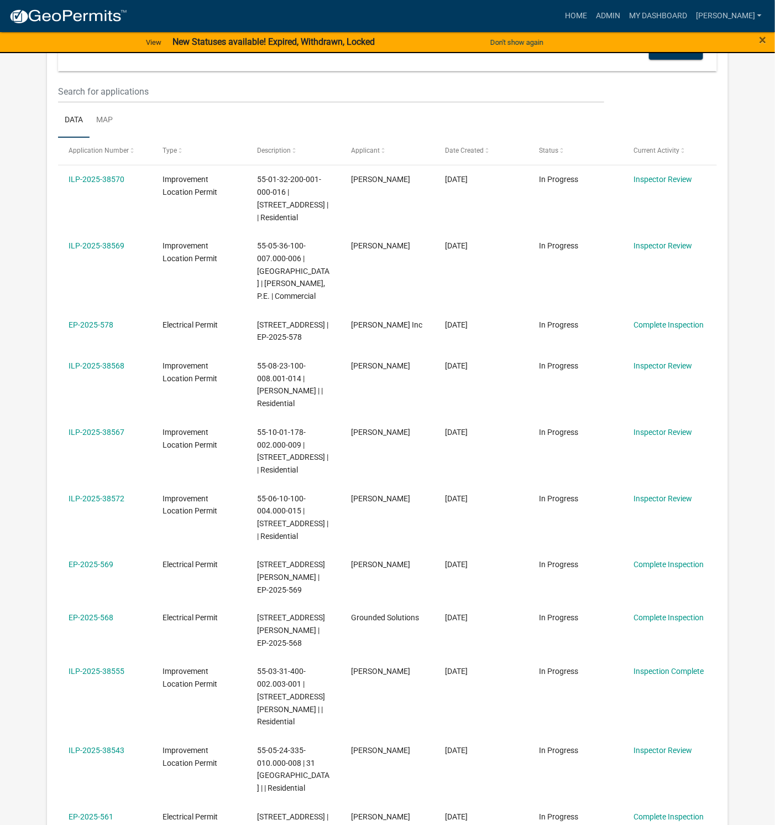
click at [110, 435] on link "ILP-2025-38567" at bounding box center [97, 432] width 56 height 9
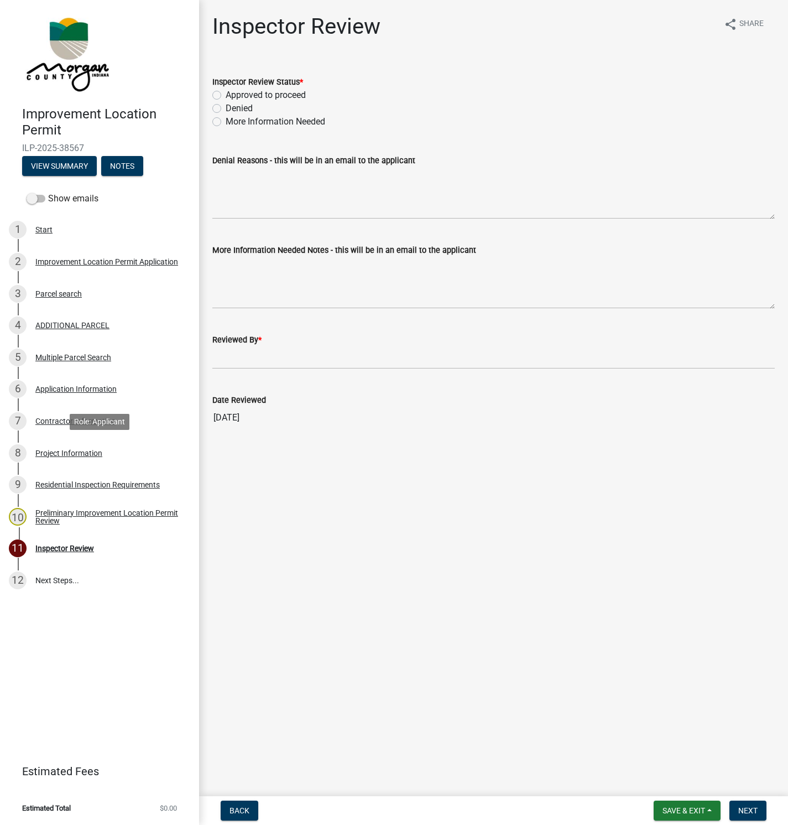
click at [55, 451] on div "Project Information" at bounding box center [68, 453] width 67 height 8
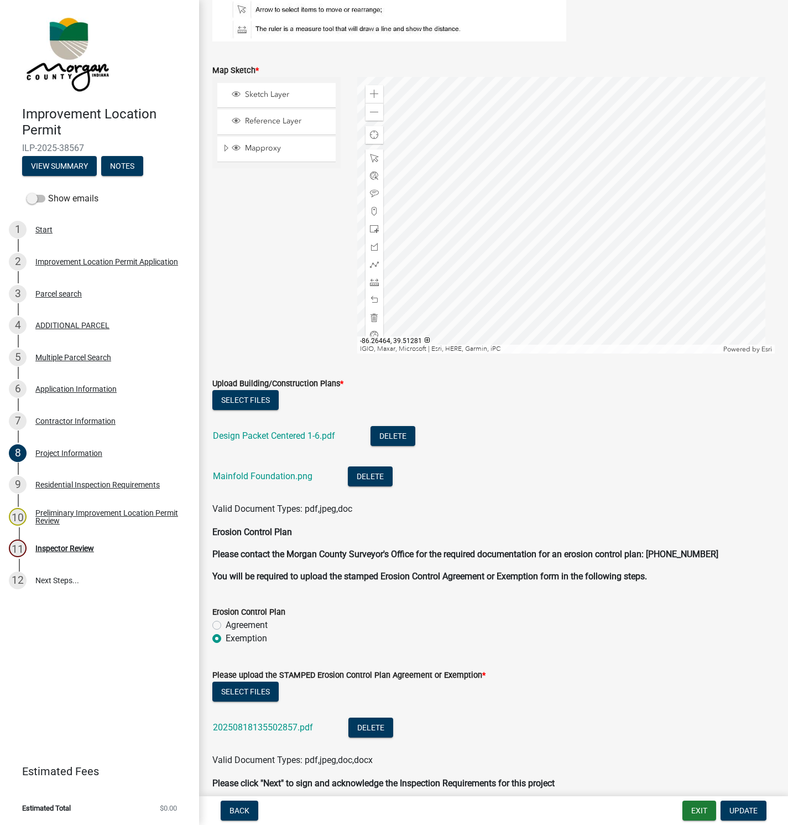
scroll to position [1931, 0]
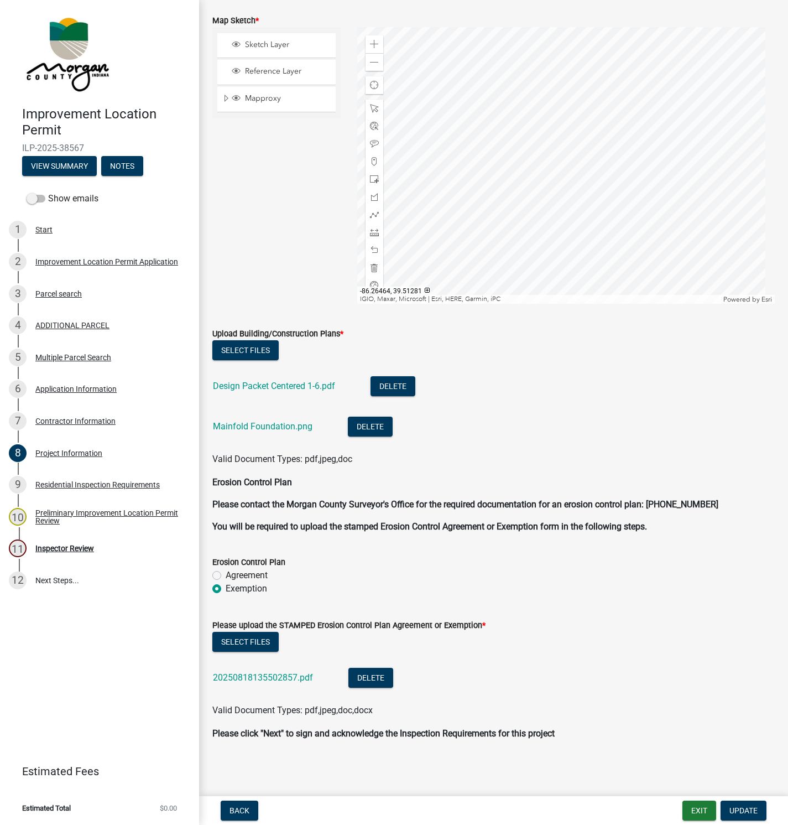
click at [246, 427] on link "Mainfold Foundation.png" at bounding box center [263, 426] width 100 height 11
click at [258, 387] on link "Design Packet Centered 1-6.pdf" at bounding box center [274, 385] width 122 height 11
click at [80, 551] on div "Inspector Review" at bounding box center [64, 548] width 59 height 8
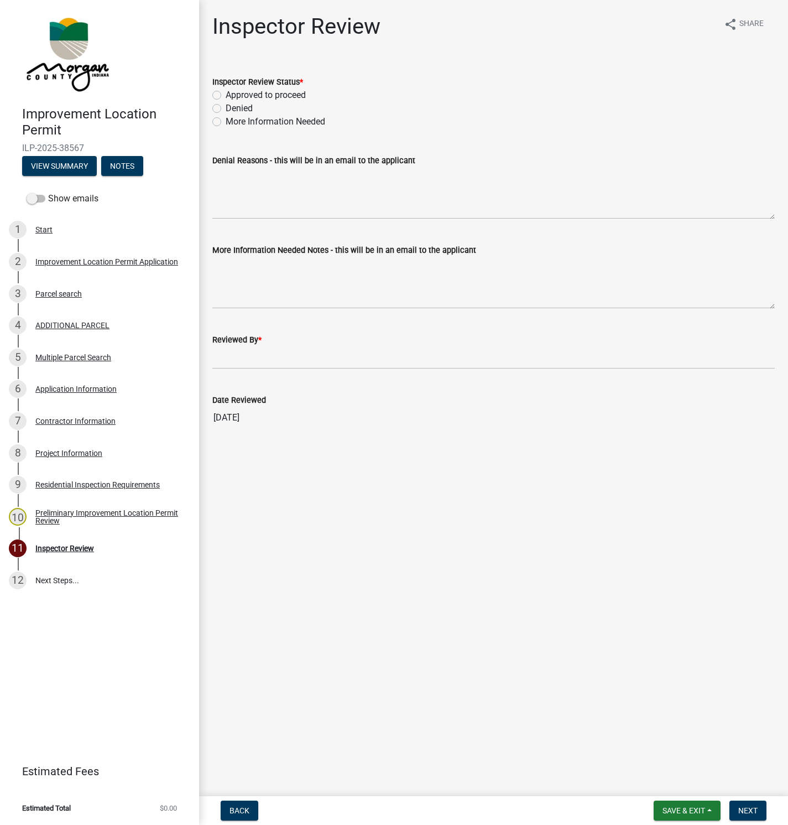
click at [226, 121] on label "More Information Needed" at bounding box center [276, 121] width 100 height 13
click at [226, 121] on input "More Information Needed" at bounding box center [229, 118] width 7 height 7
radio input "true"
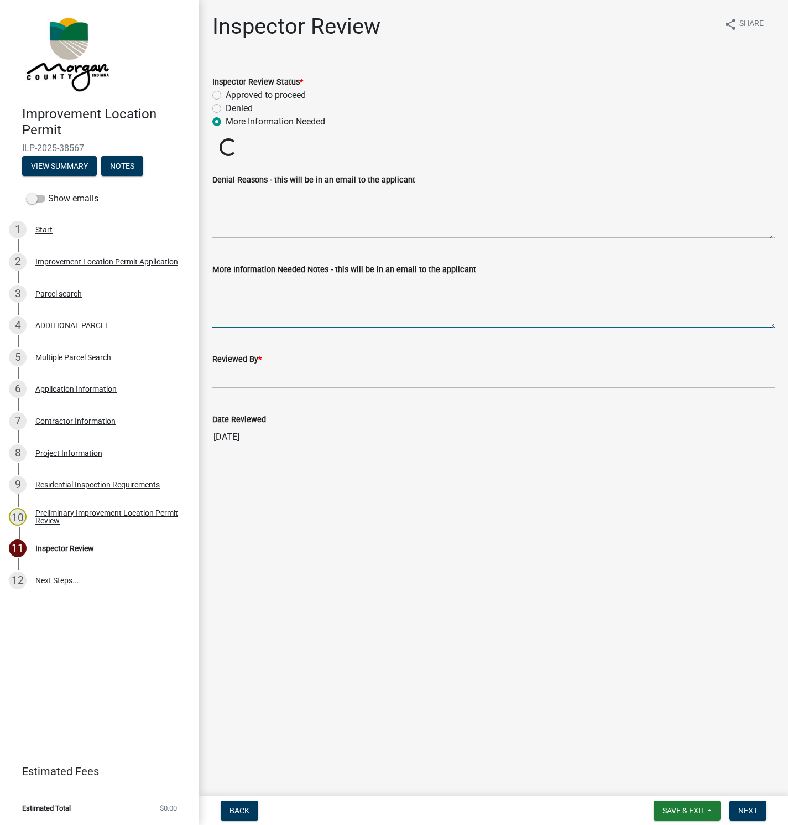
click at [226, 287] on textarea "More Information Needed Notes - this will be in an email to the applicant" at bounding box center [493, 302] width 562 height 52
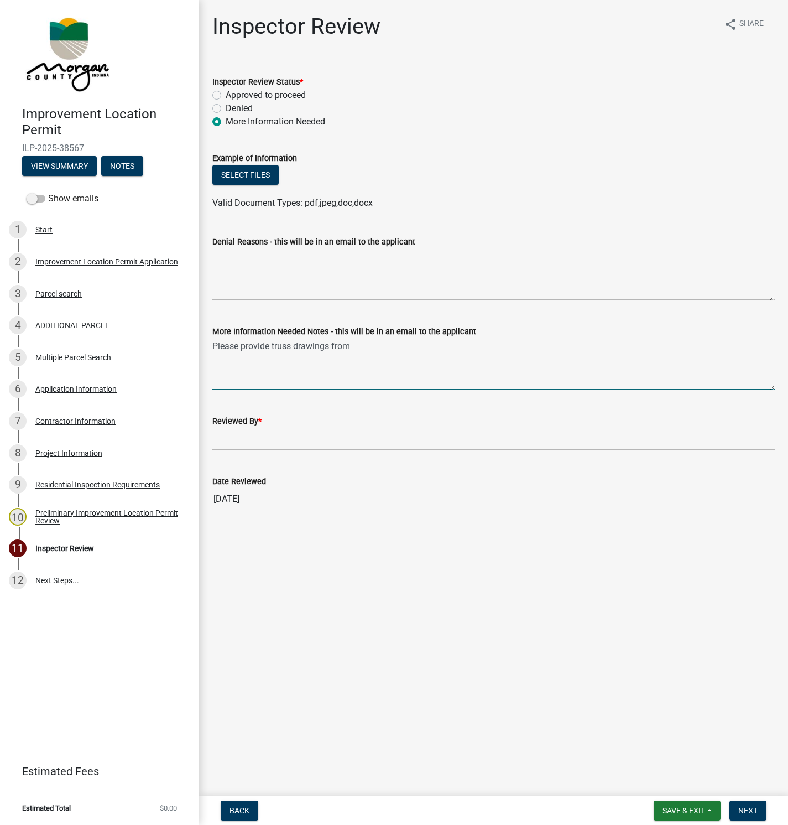
drag, startPoint x: 271, startPoint y: 343, endPoint x: 277, endPoint y: 344, distance: 6.1
click at [273, 343] on textarea "Please provide truss drawings from" at bounding box center [493, 364] width 562 height 52
click at [451, 348] on textarea "Please provide stamped and signed truss drawings from" at bounding box center [493, 364] width 562 height 52
drag, startPoint x: 244, startPoint y: 372, endPoint x: 254, endPoint y: 384, distance: 15.7
click at [246, 372] on textarea "Please provide stamped and signed truss drawings from an Engineer showing the t…" at bounding box center [493, 364] width 562 height 52
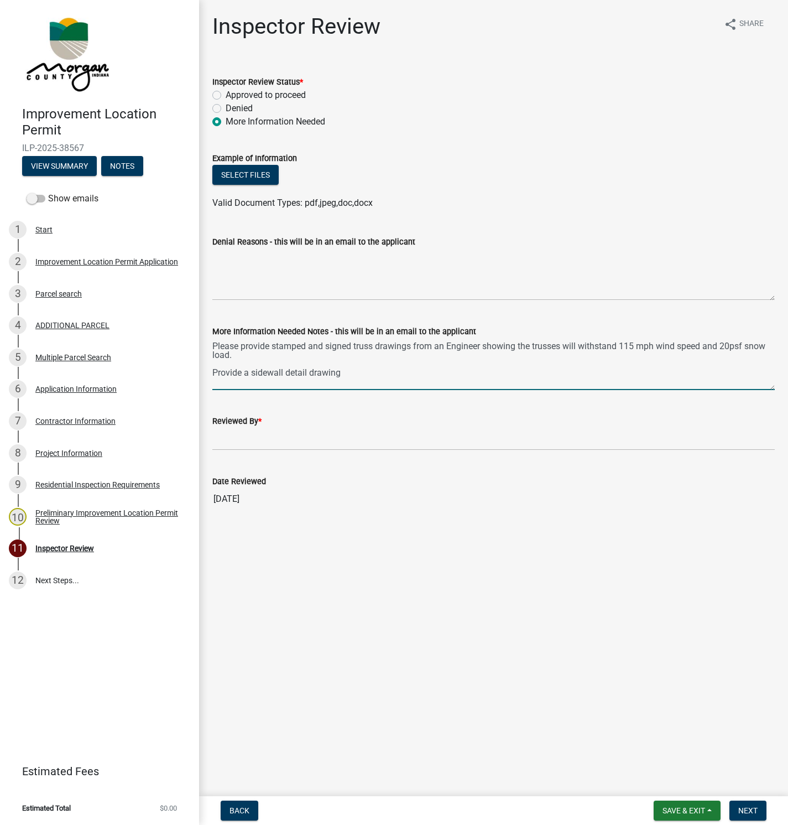
click at [344, 369] on textarea "Please provide stamped and signed truss drawings from an Engineer showing the t…" at bounding box center [493, 364] width 562 height 52
type textarea "Please provide stamped and signed truss drawings from an Engineer showing the t…"
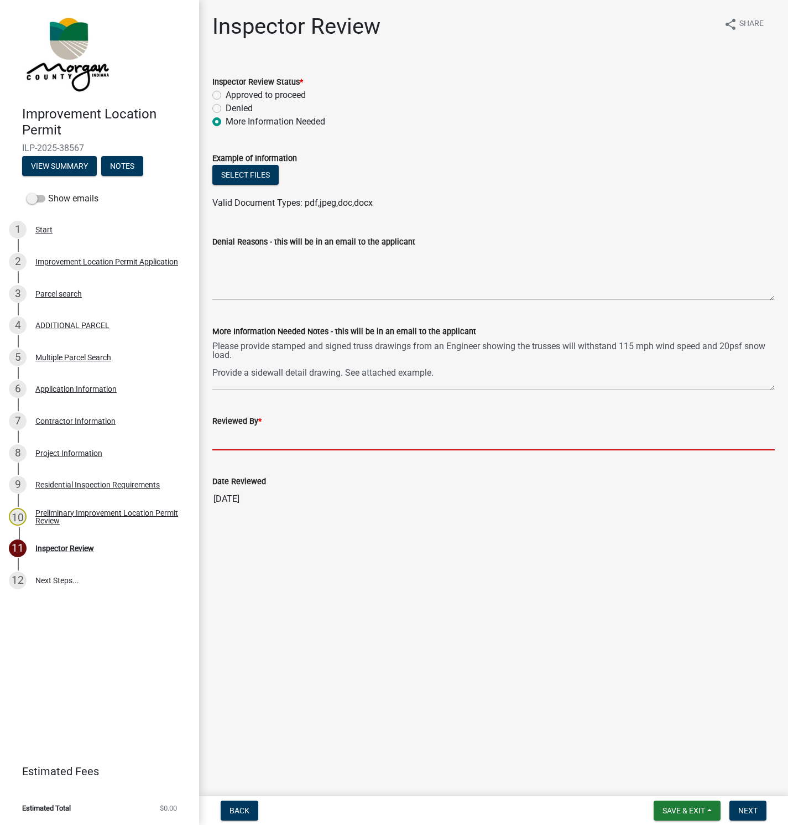
click at [236, 438] on input "Reviewed By *" at bounding box center [493, 439] width 562 height 23
type input "[PERSON_NAME]"
click at [256, 174] on button "Select files" at bounding box center [245, 175] width 66 height 20
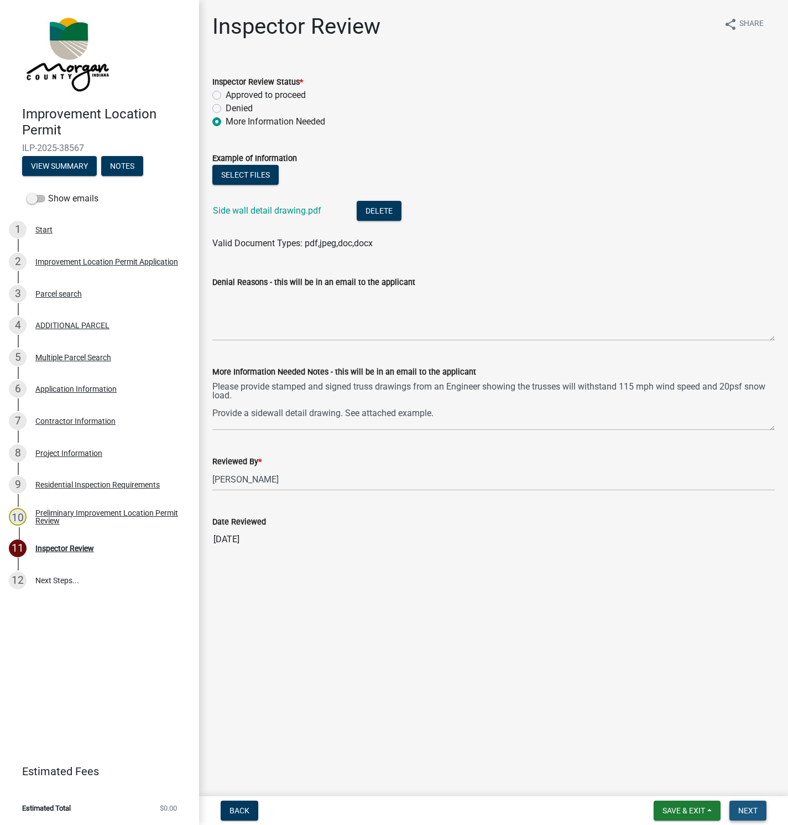
click at [750, 811] on span "Next" at bounding box center [747, 810] width 19 height 9
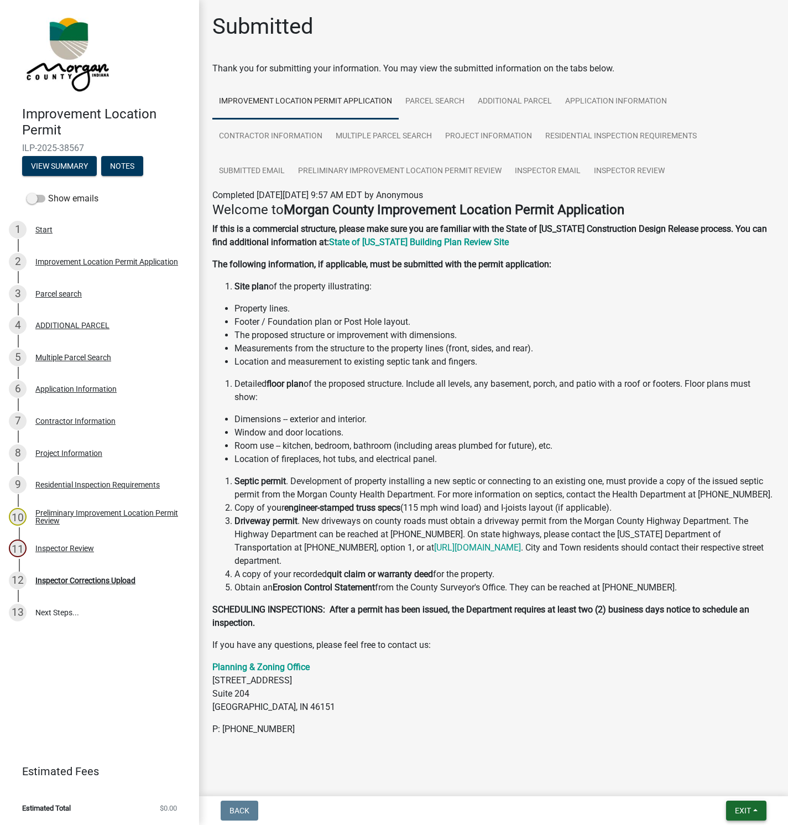
click at [732, 805] on button "Exit" at bounding box center [746, 810] width 40 height 20
click at [709, 773] on button "Save & Exit" at bounding box center [722, 782] width 88 height 27
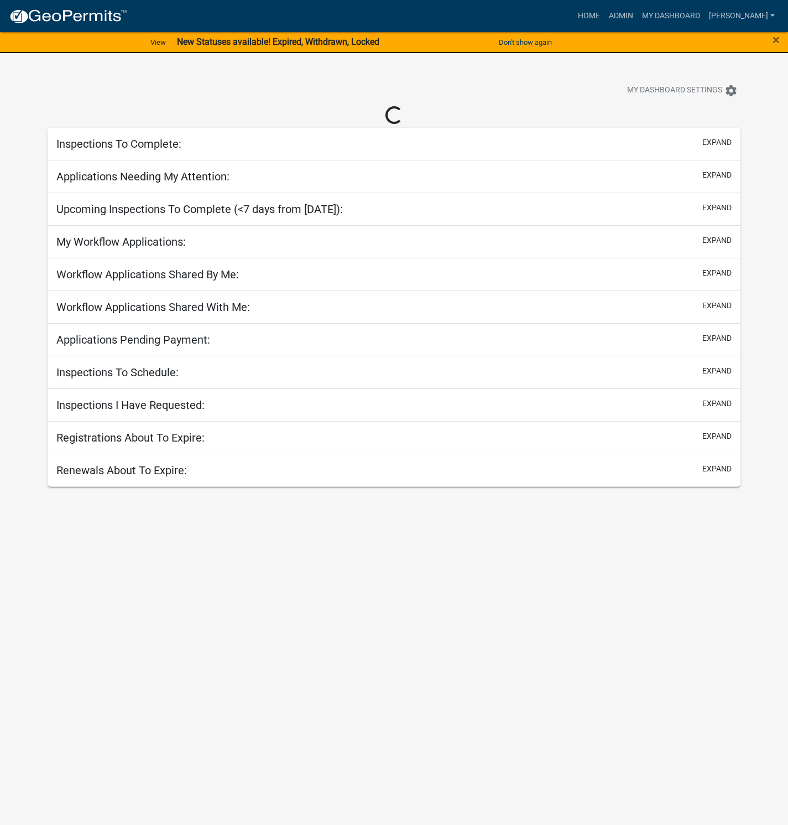
select select "1: 25"
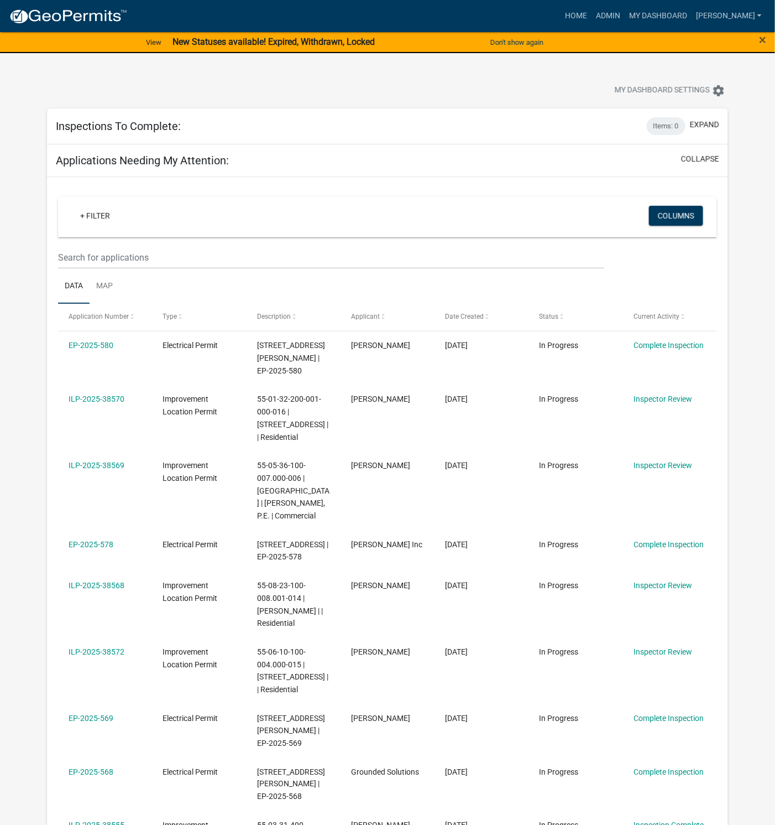
click at [105, 394] on link "ILP-2025-38570" at bounding box center [97, 398] width 56 height 9
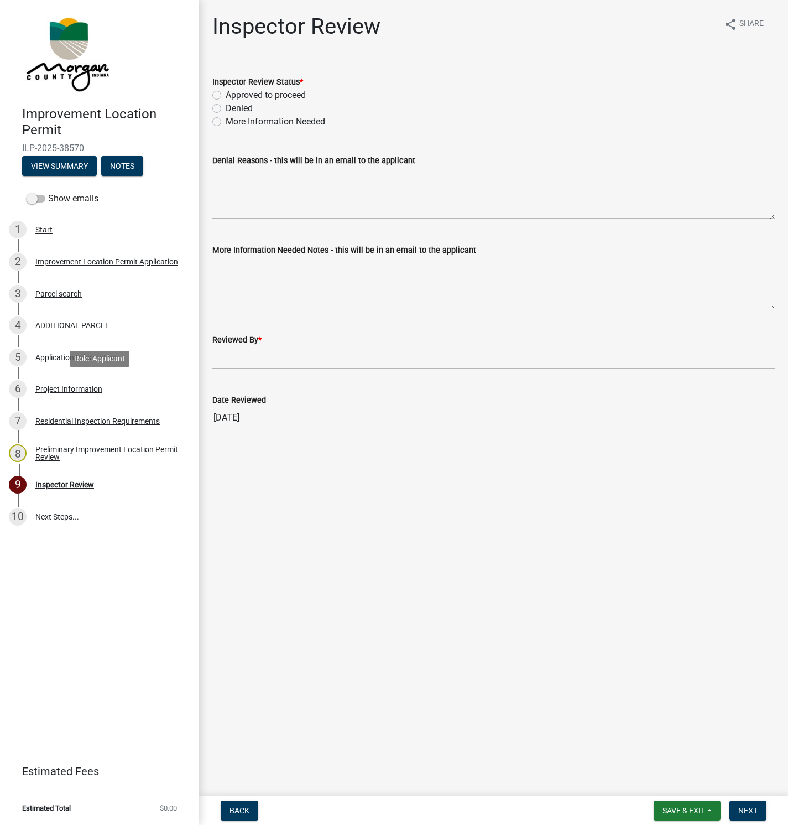
click at [69, 385] on div "Project Information" at bounding box center [68, 389] width 67 height 8
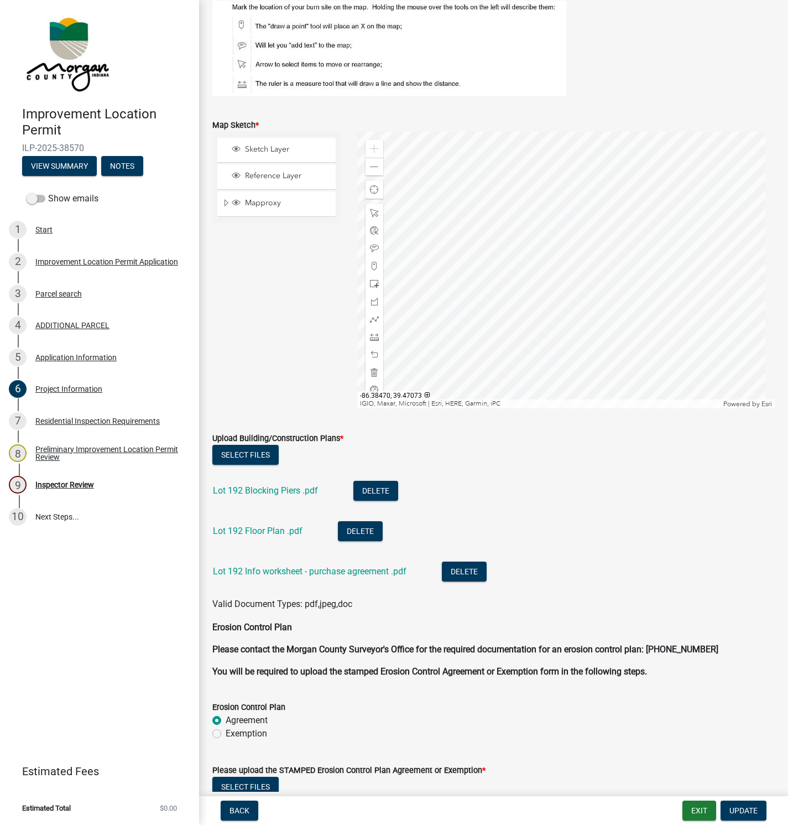
scroll to position [2157, 0]
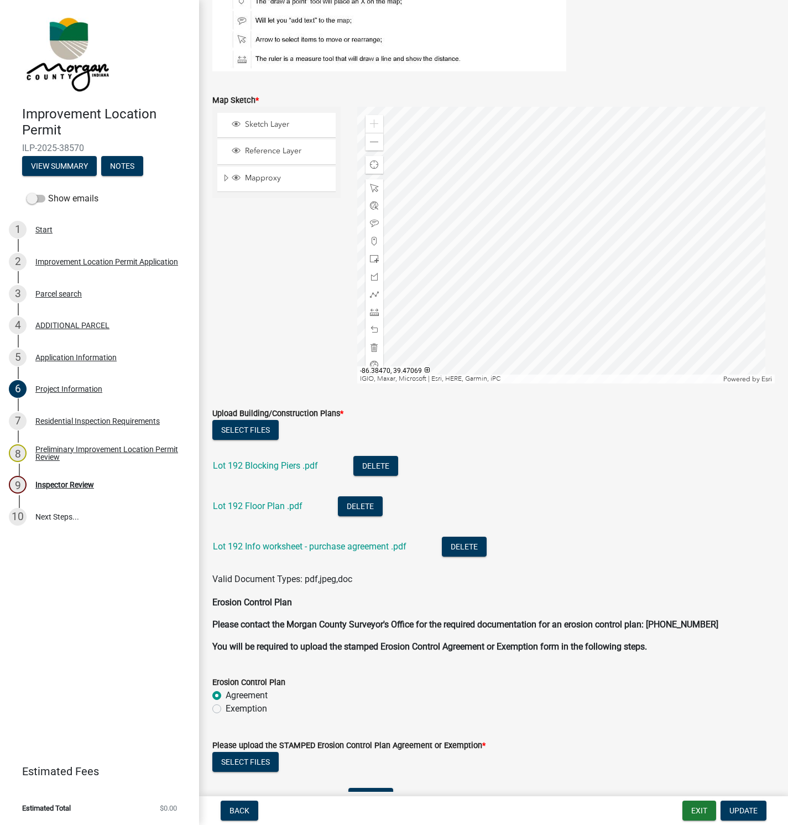
click at [263, 461] on link "Lot 192 Blocking Piers .pdf" at bounding box center [265, 465] width 105 height 11
click at [266, 505] on link "Lot 192 Floor Plan .pdf" at bounding box center [258, 506] width 90 height 11
click at [286, 548] on link "Lot 192 Info worksheet - purchase agreement .pdf" at bounding box center [310, 546] width 194 height 11
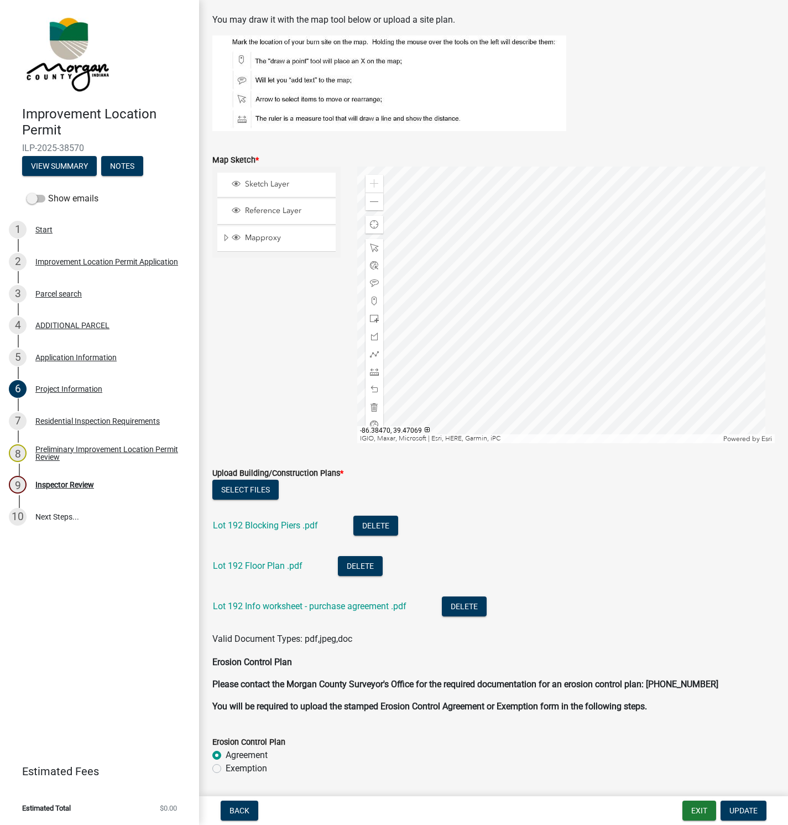
scroll to position [2277, 0]
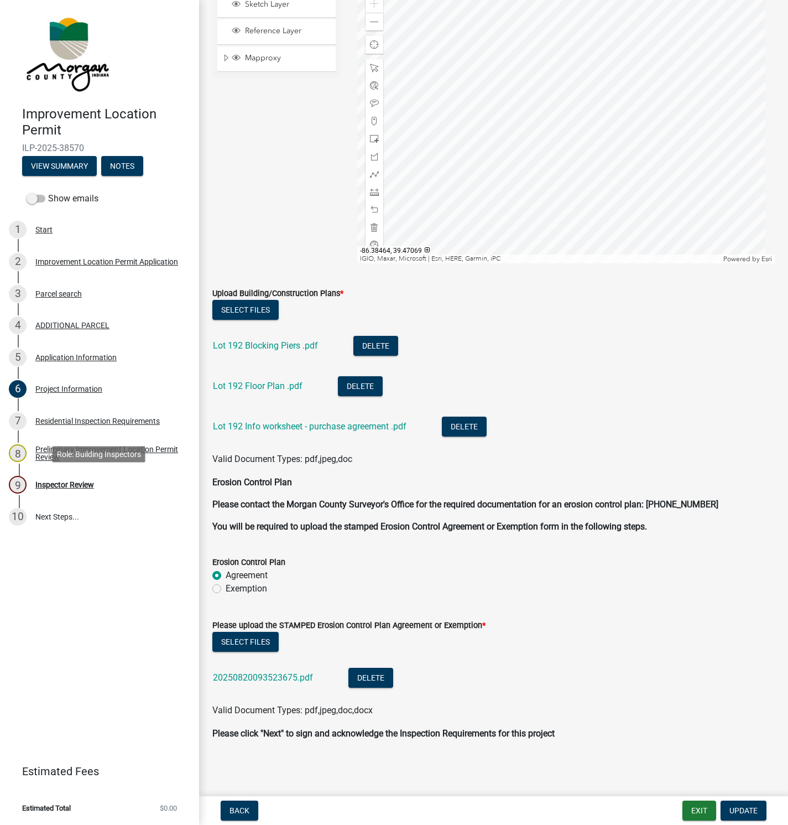
click at [70, 486] on div "Inspector Review" at bounding box center [64, 485] width 59 height 8
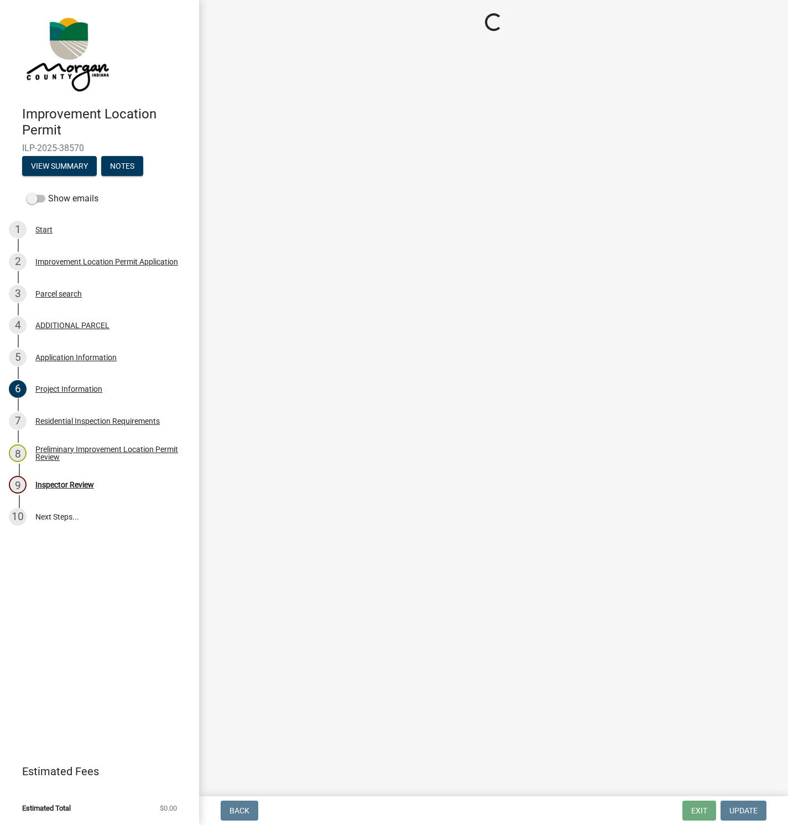
scroll to position [0, 0]
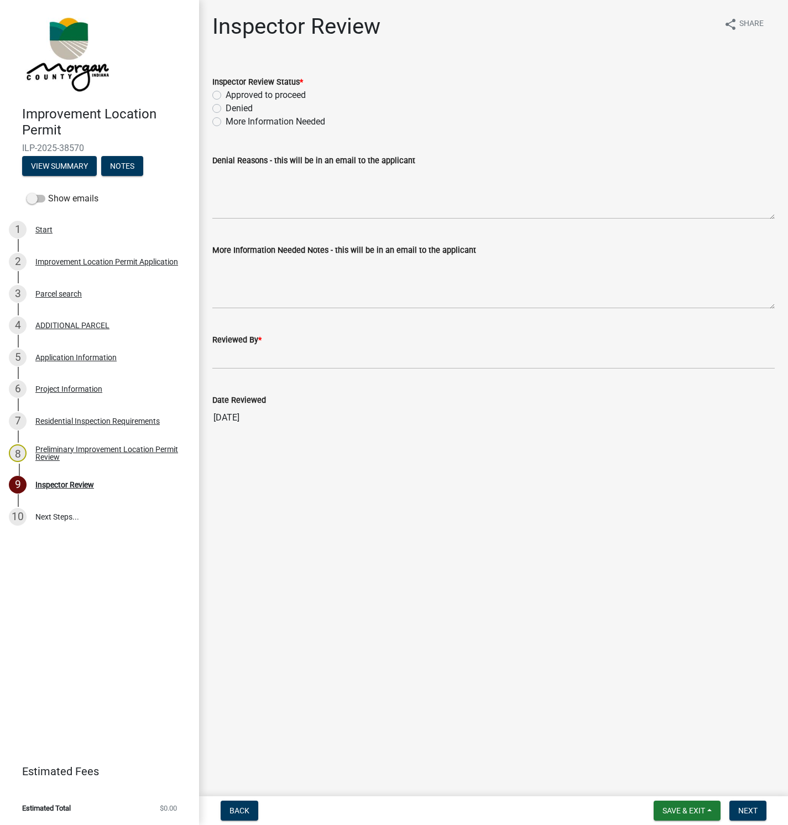
click at [226, 92] on label "Approved to proceed" at bounding box center [266, 94] width 80 height 13
click at [226, 92] on input "Approved to proceed" at bounding box center [229, 91] width 7 height 7
radio input "true"
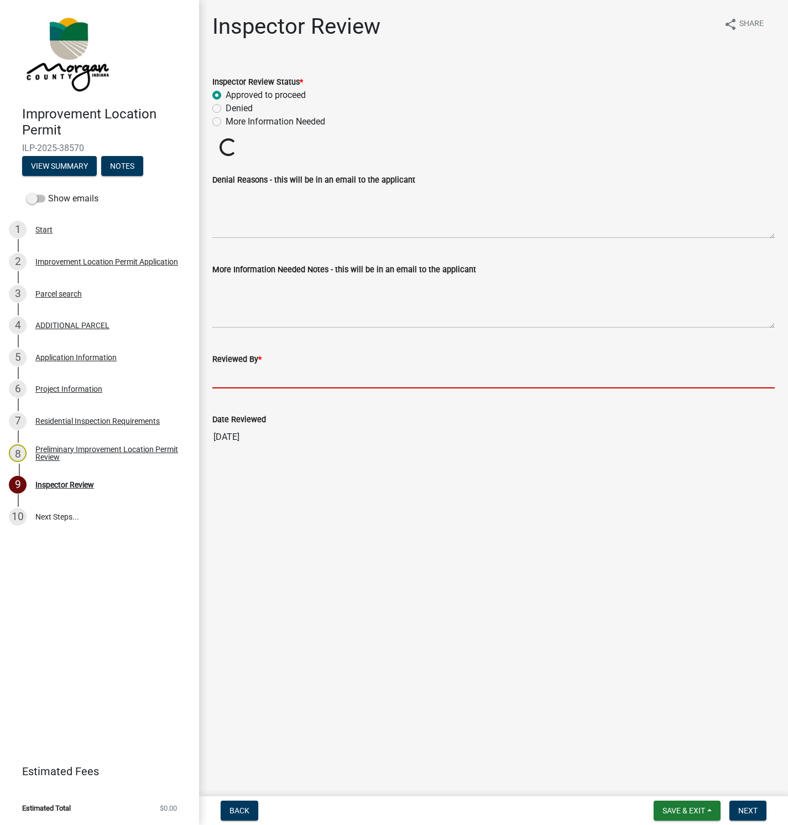
click at [233, 370] on input "Reviewed By *" at bounding box center [493, 377] width 562 height 23
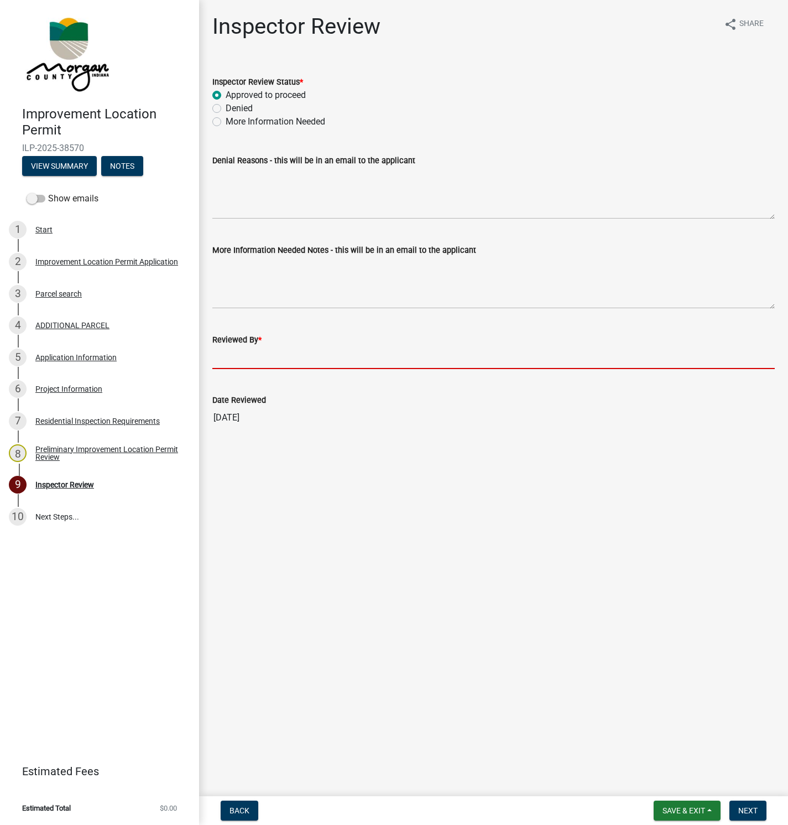
type input "[PERSON_NAME]"
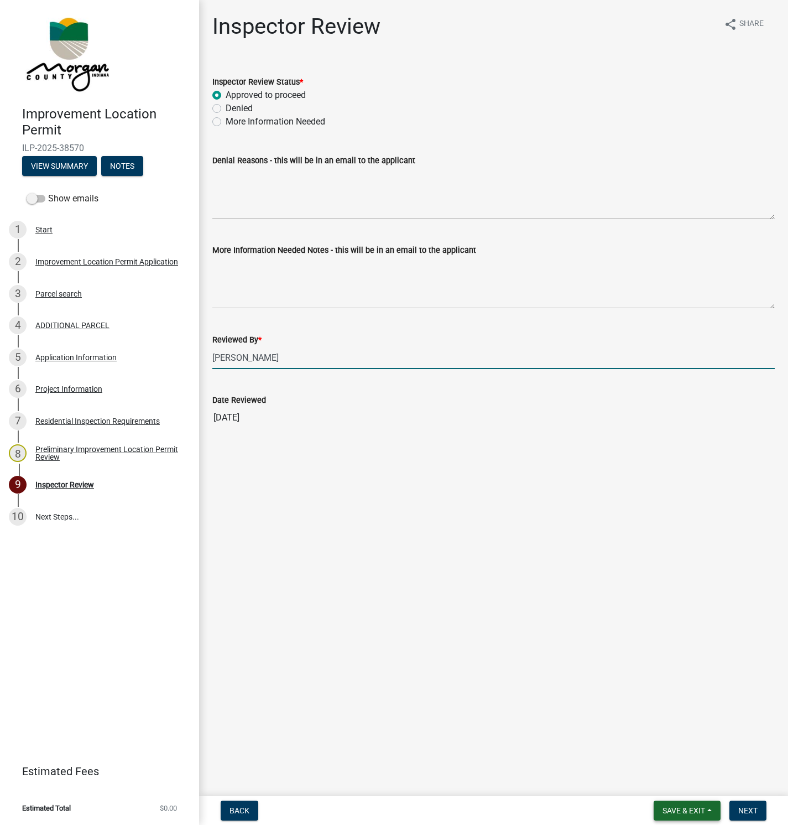
click at [694, 810] on span "Save & Exit" at bounding box center [684, 810] width 43 height 9
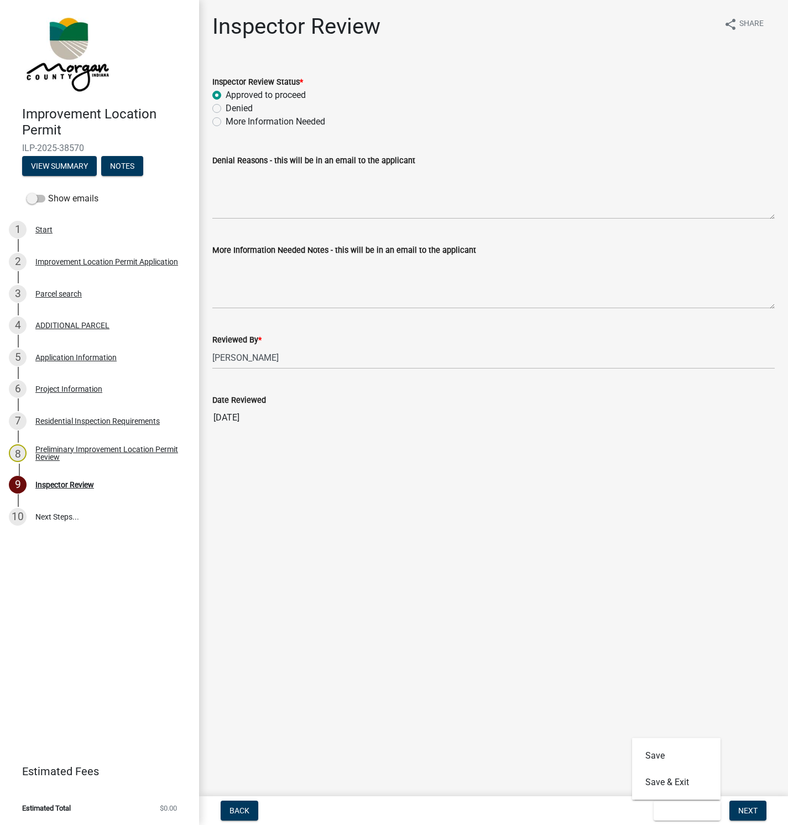
click at [621, 645] on main "Inspector Review share Share Inspector Review Status * Approved to proceed Deni…" at bounding box center [493, 395] width 589 height 791
click at [750, 804] on button "Next" at bounding box center [747, 810] width 37 height 20
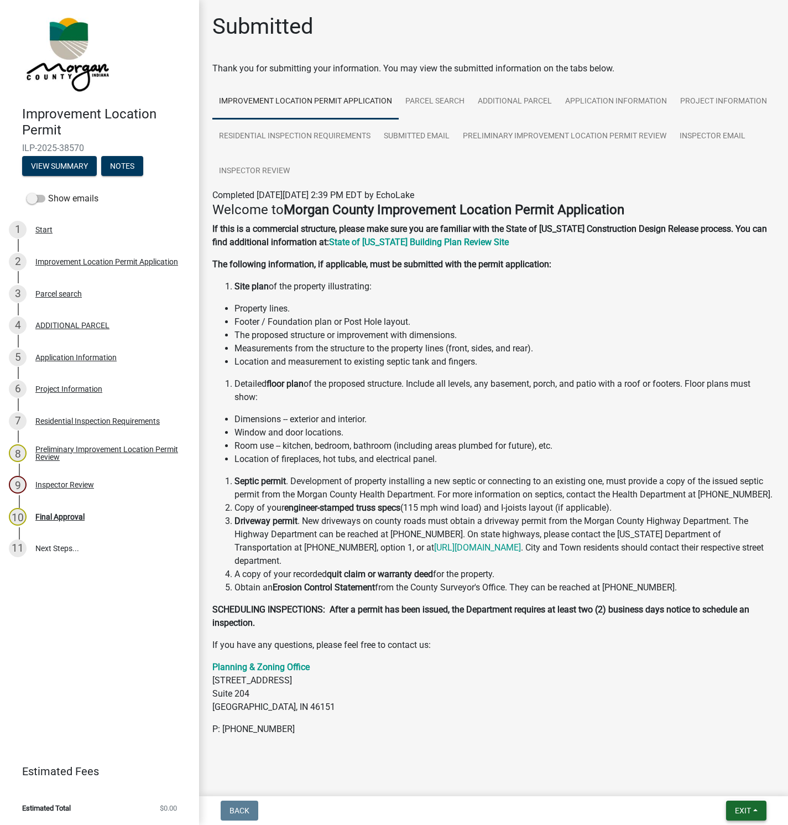
click at [746, 807] on span "Exit" at bounding box center [743, 810] width 16 height 9
click at [716, 783] on button "Save & Exit" at bounding box center [722, 782] width 88 height 27
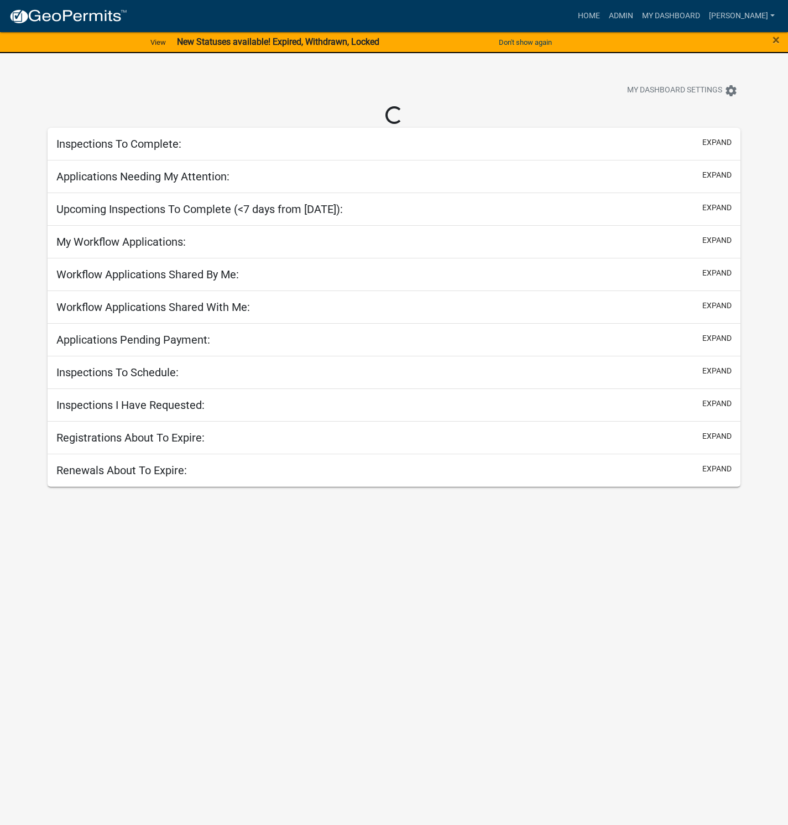
select select "1: 25"
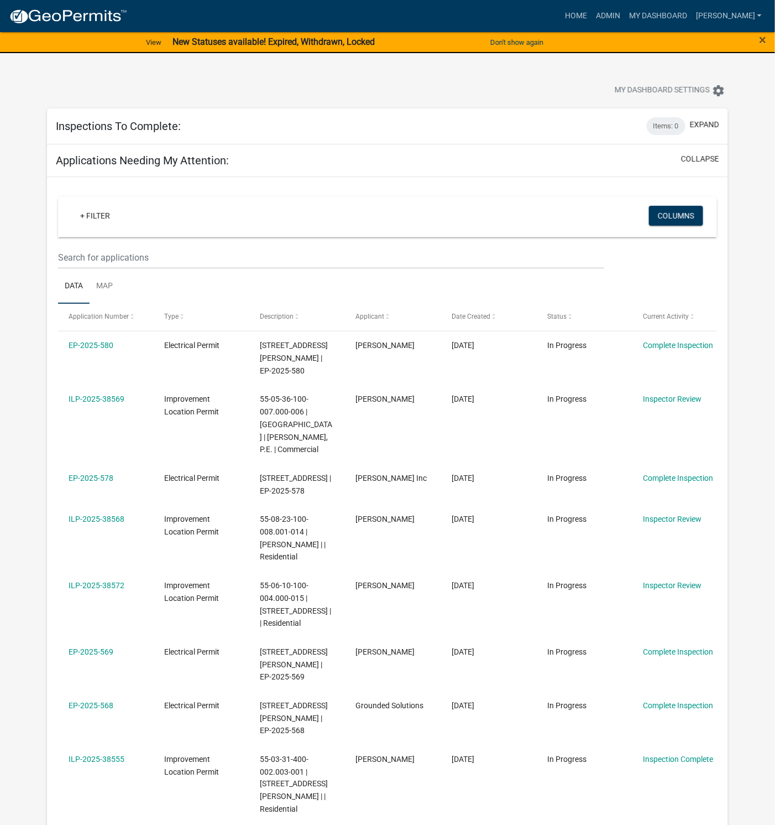
click at [105, 581] on link "ILP-2025-38572" at bounding box center [97, 585] width 56 height 9
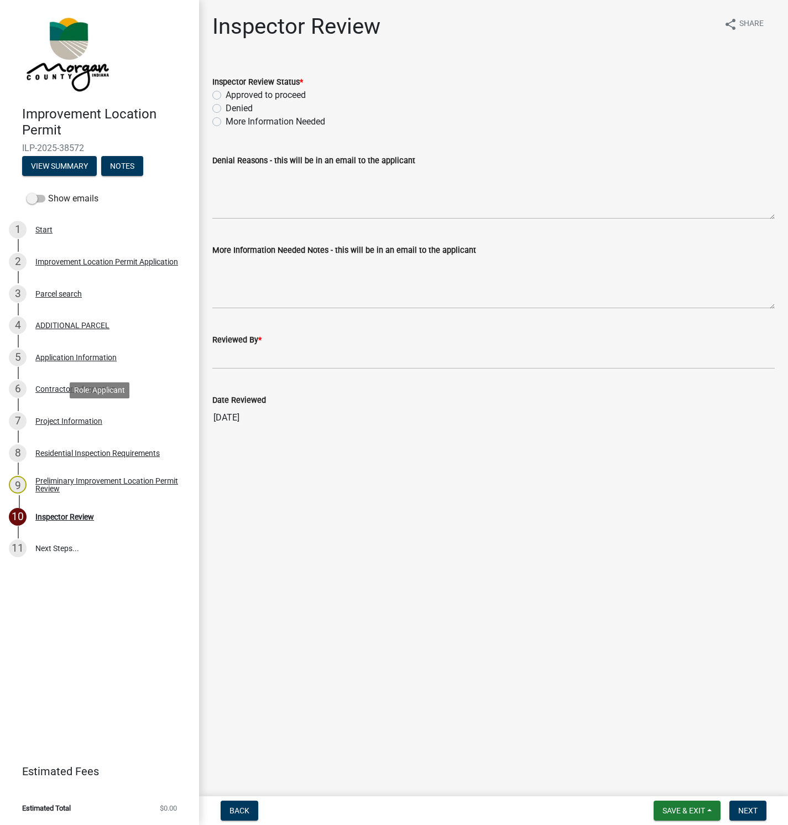
click at [75, 418] on div "Project Information" at bounding box center [68, 421] width 67 height 8
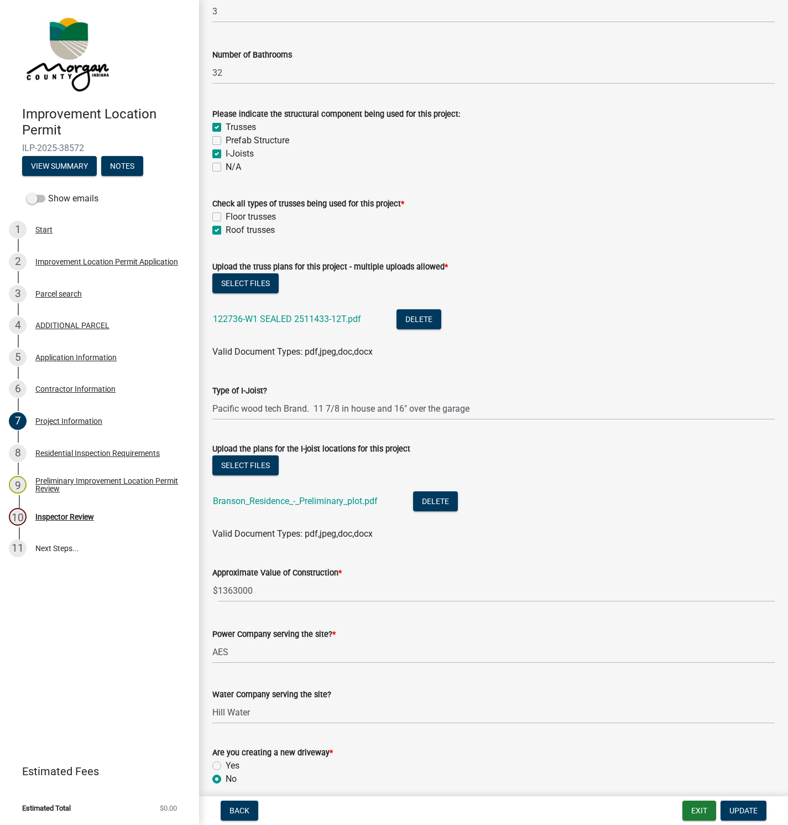
scroll to position [995, 0]
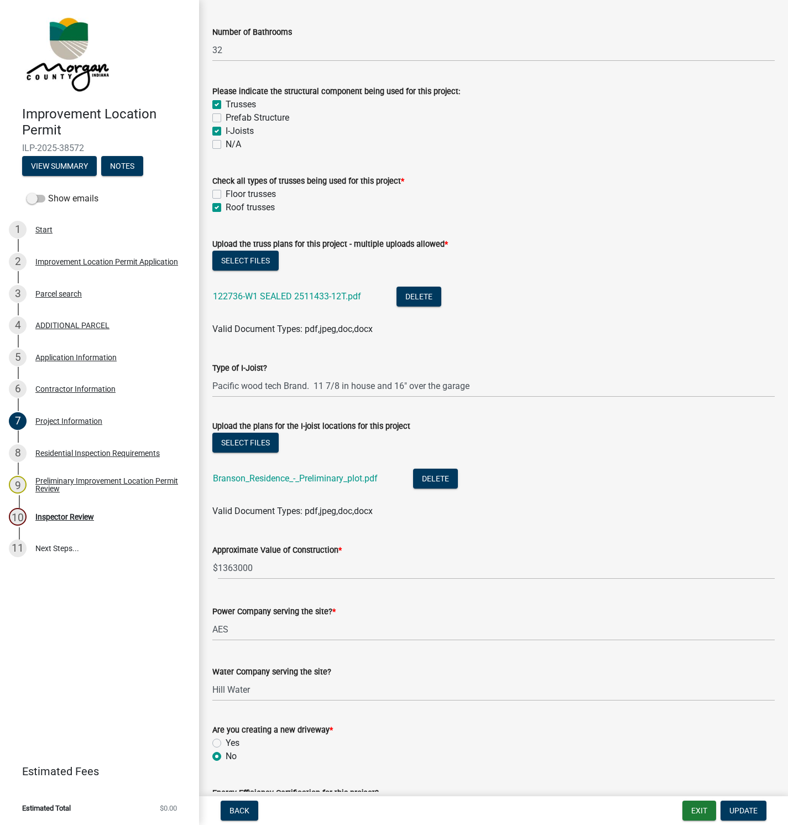
click at [268, 296] on link "122736-W1 SEALED 2511433-12T.pdf" at bounding box center [287, 296] width 148 height 11
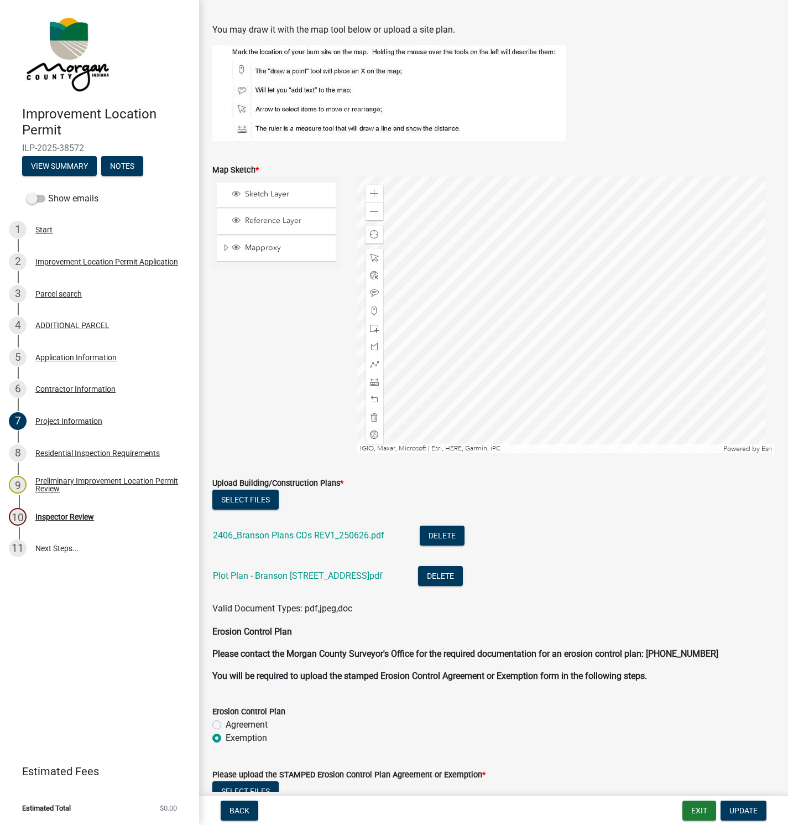
scroll to position [2655, 0]
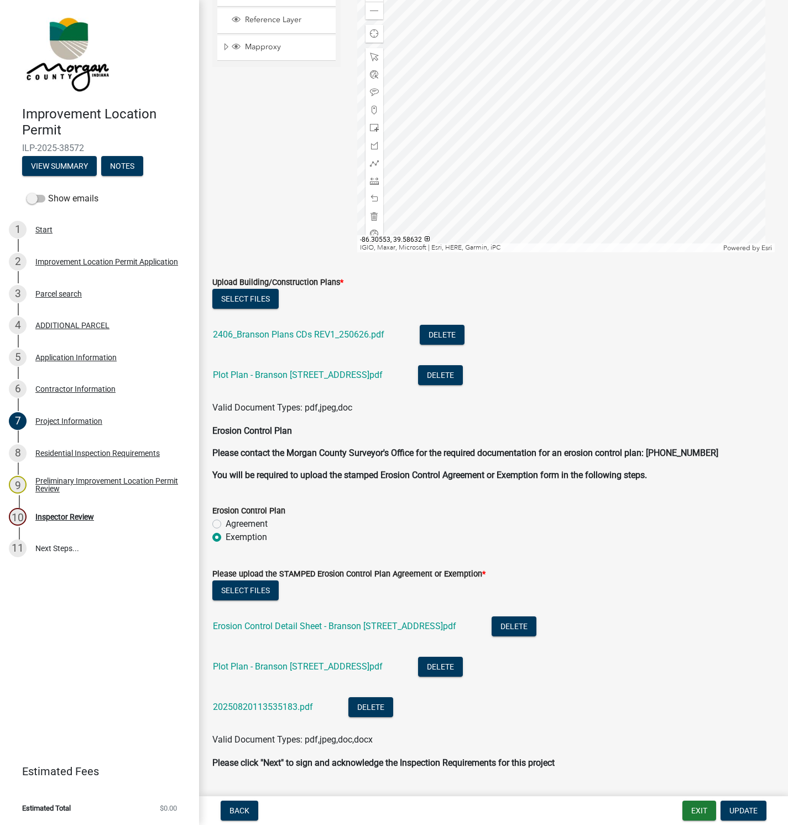
click at [266, 332] on link "2406_Branson Plans CDs REV1_250626.pdf" at bounding box center [298, 334] width 171 height 11
